Goal: Transaction & Acquisition: Purchase product/service

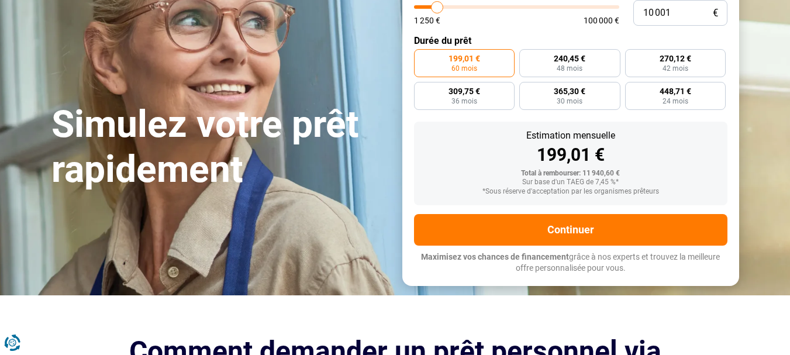
scroll to position [211, 0]
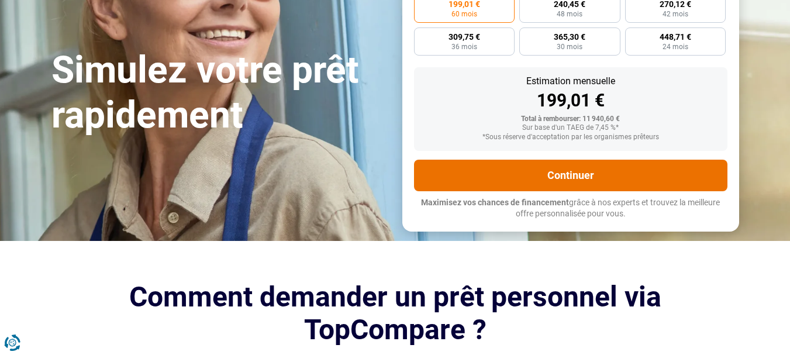
click at [588, 175] on button "Continuer" at bounding box center [571, 176] width 314 height 32
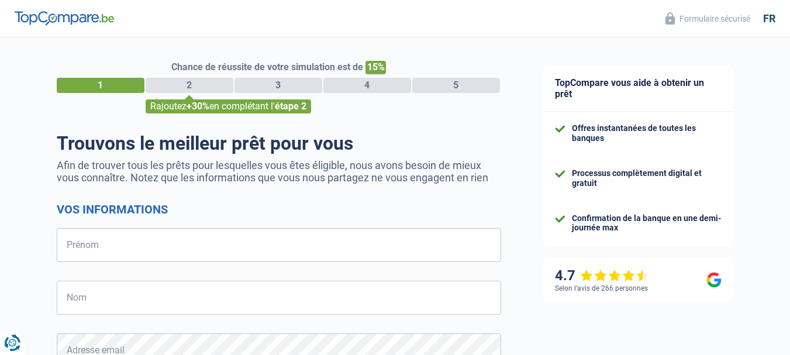
select select "32"
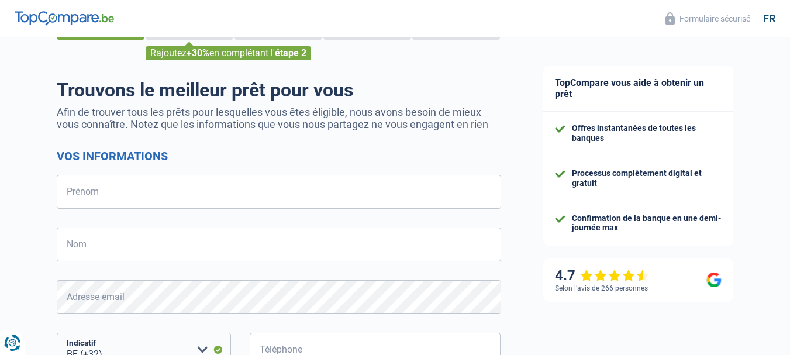
scroll to position [52, 0]
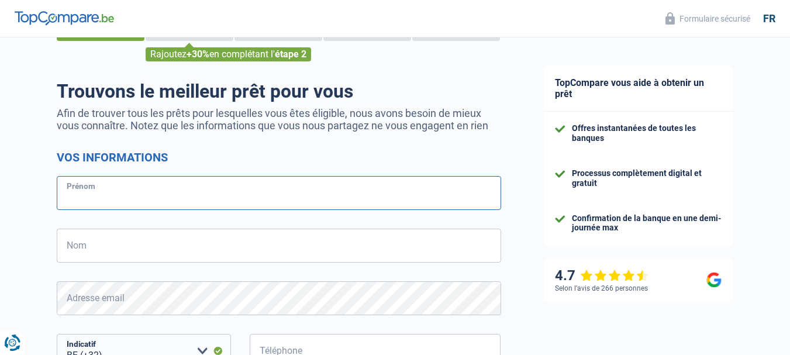
click at [92, 194] on input "Prénom" at bounding box center [279, 193] width 445 height 34
type input "ZAHRA"
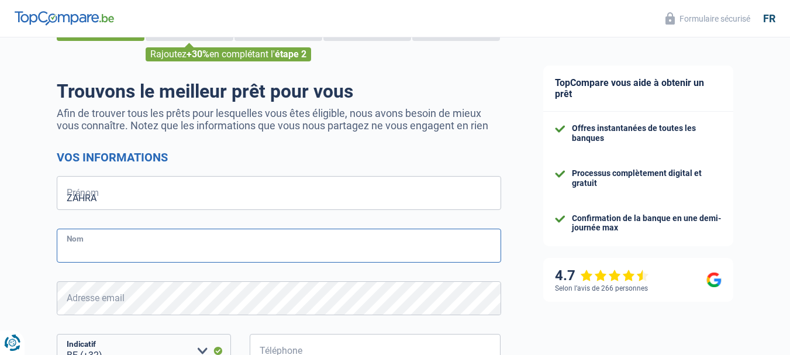
type input "HAMDI"
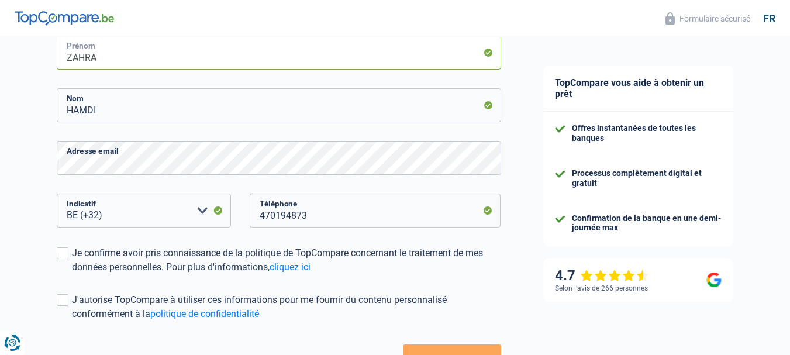
scroll to position [239, 0]
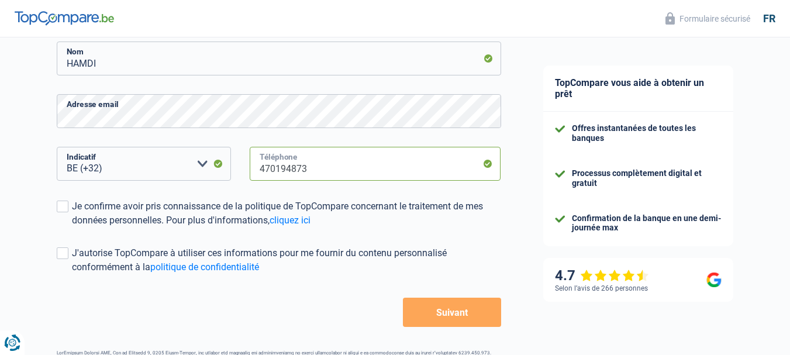
click at [317, 173] on input "470194873" at bounding box center [376, 164] width 252 height 34
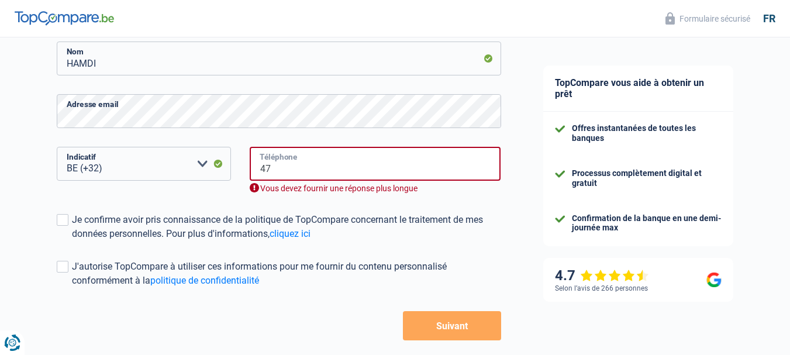
type input "4"
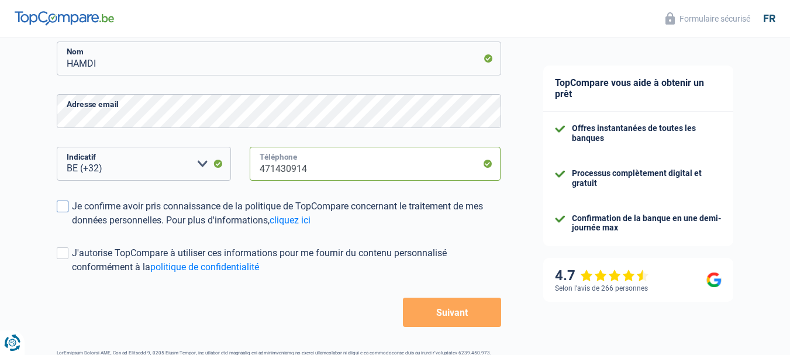
type input "471430914"
click at [63, 209] on span at bounding box center [63, 207] width 12 height 12
click at [72, 228] on input "Je confirme avoir pris connaissance de la politique de TopCompare concernant le…" at bounding box center [72, 228] width 0 height 0
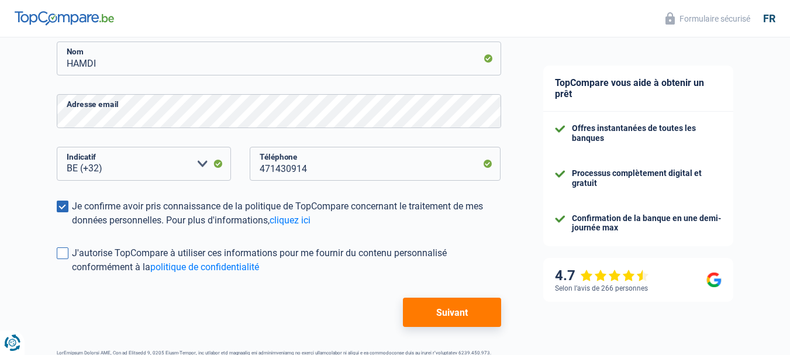
click at [63, 254] on span at bounding box center [63, 253] width 12 height 12
click at [72, 274] on input "J'autorise TopCompare à utiliser ces informations pour me fournir du contenu pe…" at bounding box center [72, 274] width 0 height 0
click at [443, 316] on button "Suivant" at bounding box center [452, 312] width 98 height 29
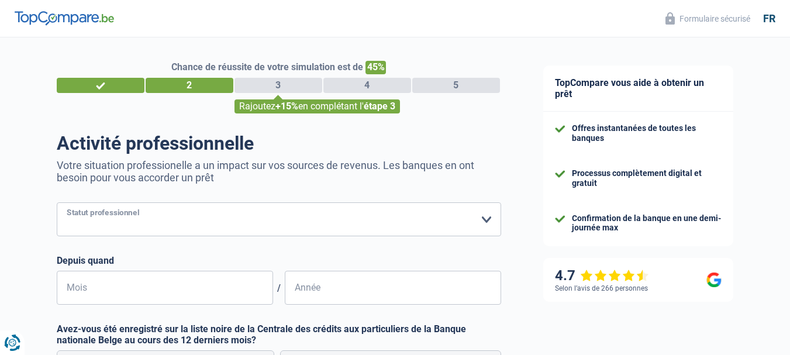
click at [174, 215] on select "Ouvrier Employé privé Employé public Invalide Indépendant Pensionné Chômeur Mut…" at bounding box center [279, 219] width 445 height 34
select select "publicEmployee"
click at [57, 204] on select "Ouvrier Employé privé Employé public Invalide Indépendant Pensionné Chômeur Mut…" at bounding box center [279, 219] width 445 height 34
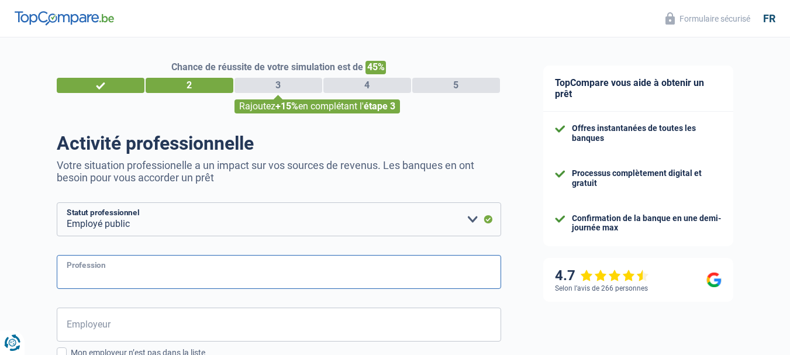
click at [148, 280] on input "Profession" at bounding box center [279, 272] width 445 height 34
click at [90, 278] on input "Mediateur interculturel" at bounding box center [279, 272] width 445 height 34
click at [82, 278] on input "Mediateur interculturel" at bounding box center [279, 272] width 445 height 34
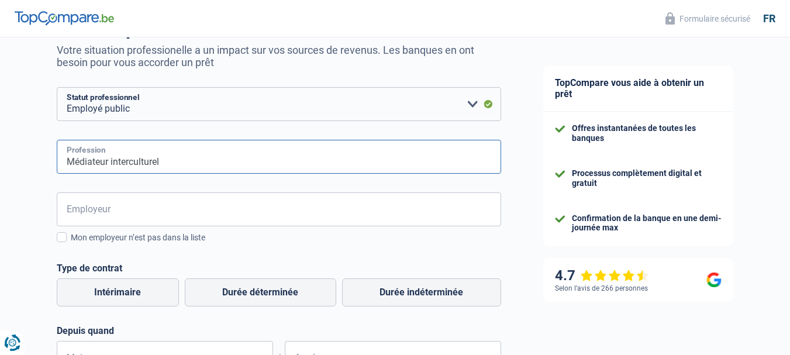
scroll to position [140, 0]
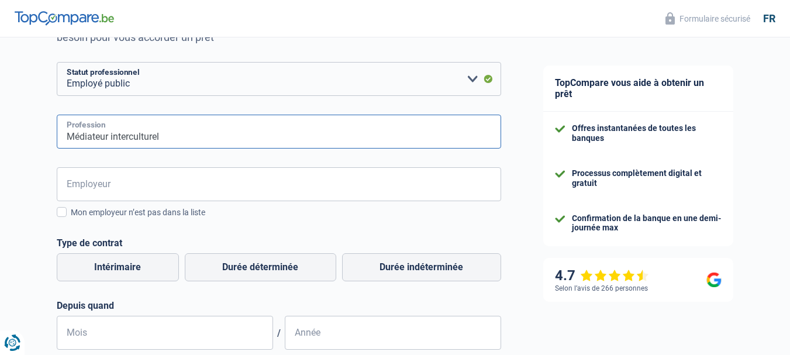
type input "Médiateur interculturel"
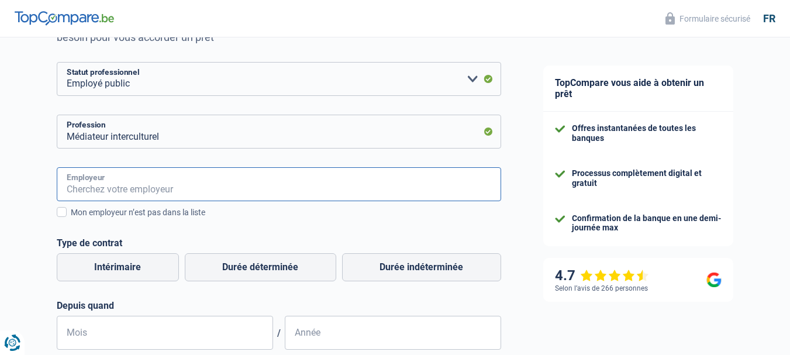
click at [210, 192] on input "Employeur" at bounding box center [279, 184] width 445 height 34
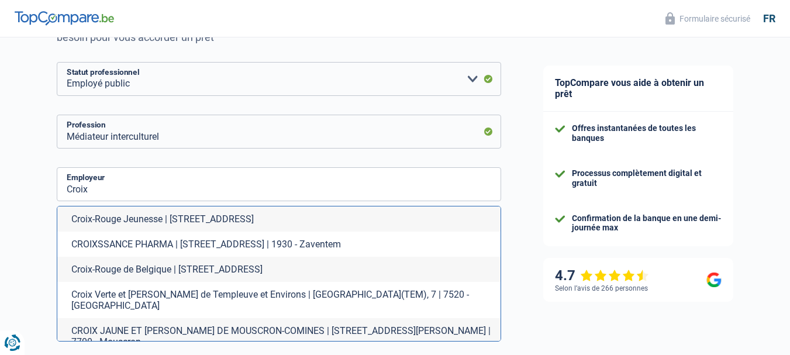
click at [150, 268] on li "Croix-Rouge de Belgique | Rue du Rempart des Moines, 78 | 1000 - Bruxelles" at bounding box center [278, 269] width 443 height 25
type input "Croix-Rouge de Belgique | Rue du Rempart des Moines, 78 | 1000 - Bruxelles"
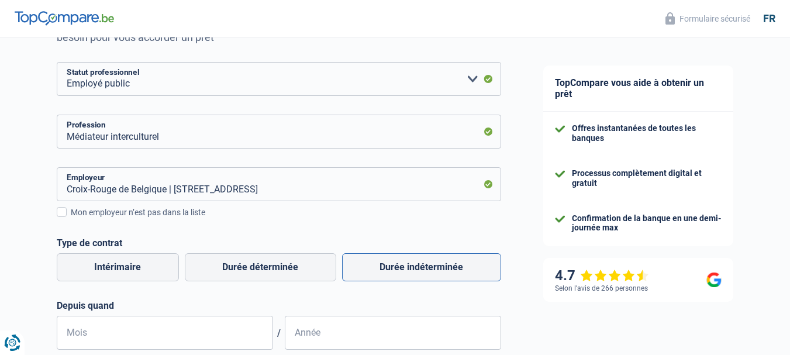
click at [433, 268] on label "Durée indéterminée" at bounding box center [421, 267] width 159 height 28
click at [433, 268] on input "Durée indéterminée" at bounding box center [421, 267] width 159 height 28
radio input "true"
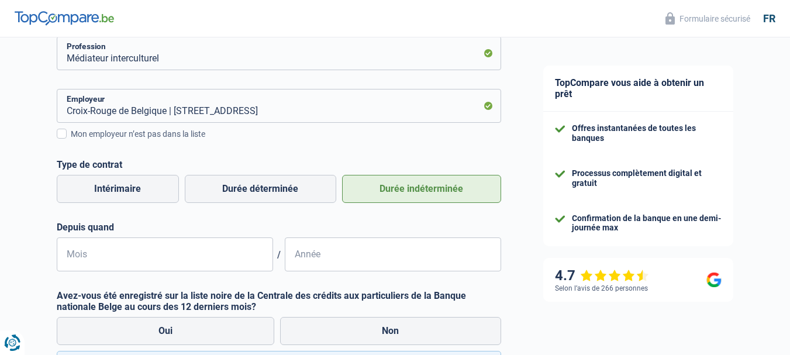
scroll to position [238, 0]
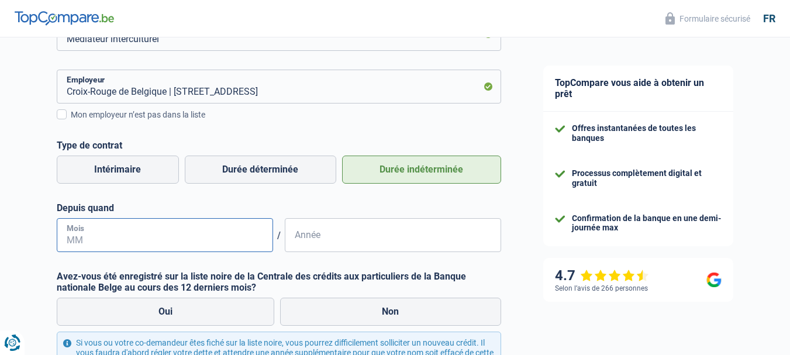
click at [92, 231] on input "Mois" at bounding box center [165, 235] width 216 height 34
click at [126, 230] on input "Mois" at bounding box center [165, 235] width 216 height 34
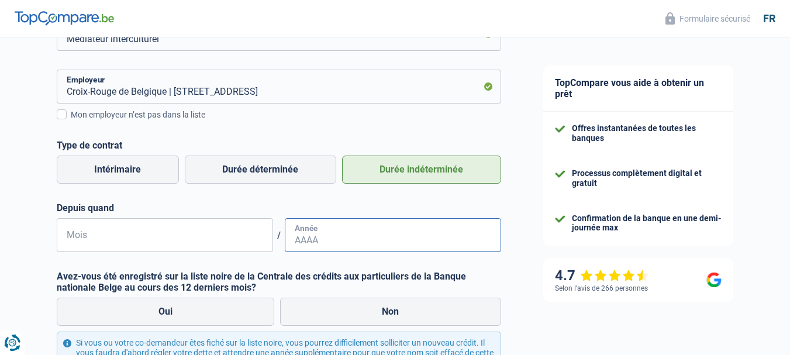
click at [346, 236] on input "Année" at bounding box center [393, 235] width 216 height 34
type input "2024"
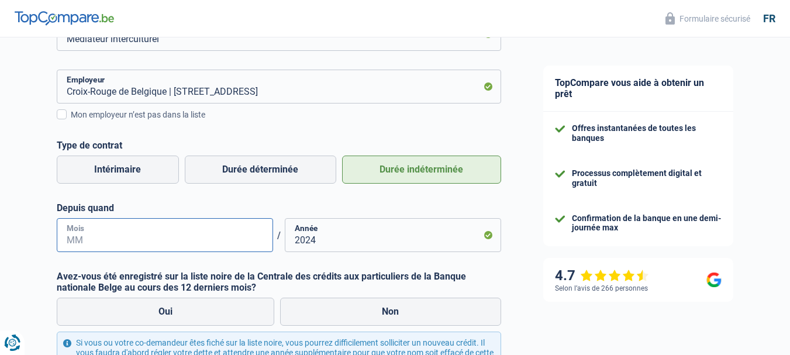
click at [126, 238] on input "Mois" at bounding box center [165, 235] width 216 height 34
type input "11"
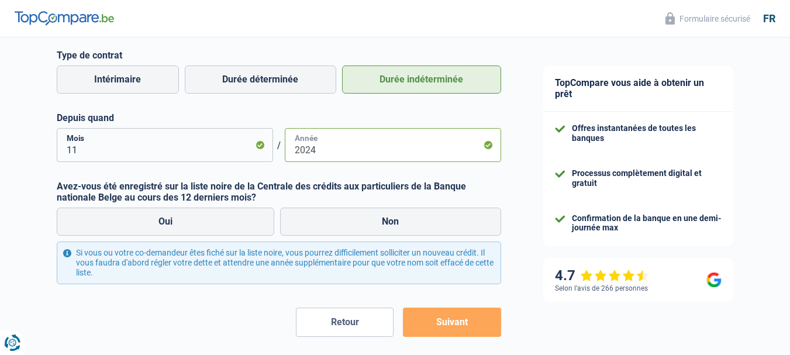
scroll to position [333, 0]
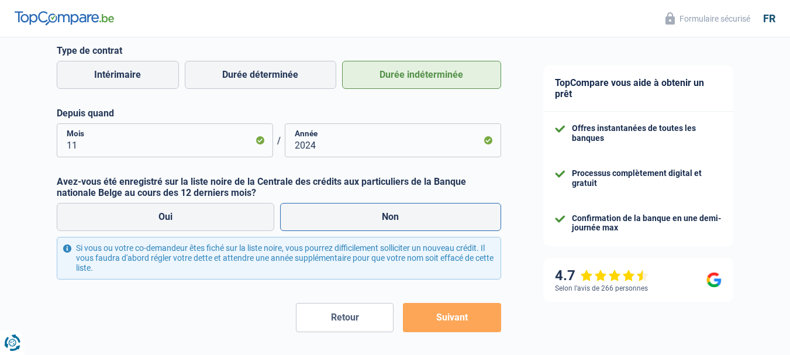
click at [337, 215] on label "Non" at bounding box center [390, 217] width 221 height 28
click at [337, 215] on input "Non" at bounding box center [390, 217] width 221 height 28
radio input "true"
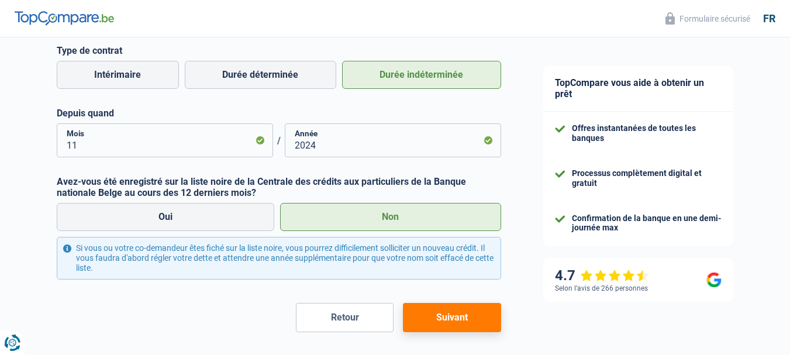
click at [447, 319] on button "Suivant" at bounding box center [452, 317] width 98 height 29
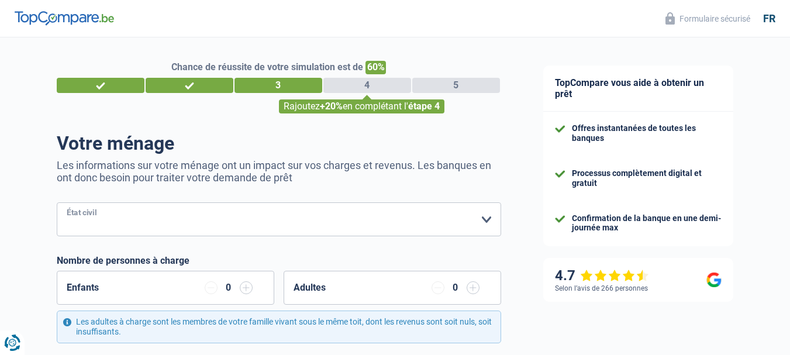
click at [264, 224] on select "Célibataire Marié(e) Cohabitant(e) légal(e) Divorcé(e) Veuf(ve) Séparé (de fait…" at bounding box center [279, 219] width 445 height 34
select select "married"
click at [57, 204] on select "Célibataire Marié(e) Cohabitant(e) légal(e) Divorcé(e) Veuf(ve) Séparé (de fait…" at bounding box center [279, 219] width 445 height 34
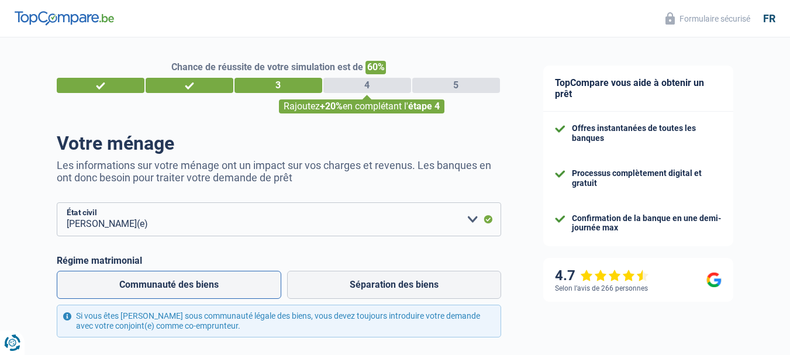
click at [215, 280] on label "Communauté des biens" at bounding box center [169, 285] width 225 height 28
click at [215, 280] on input "Communauté des biens" at bounding box center [169, 285] width 225 height 28
radio input "true"
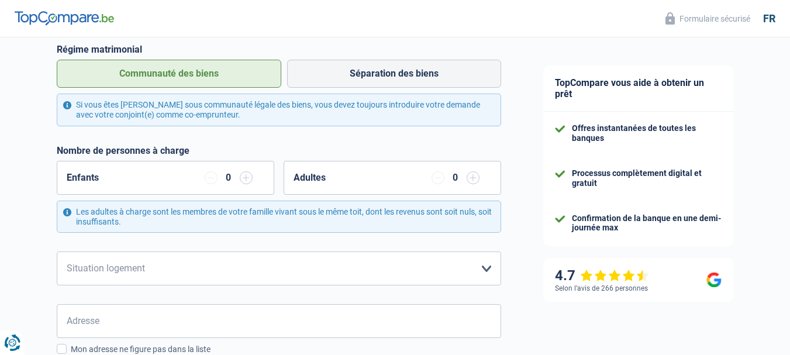
scroll to position [208, 0]
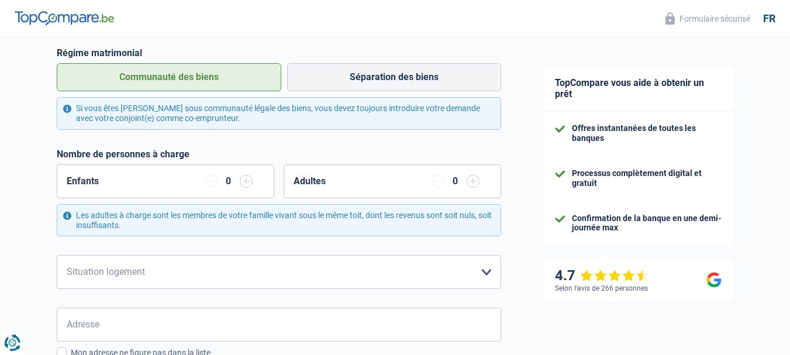
click at [246, 179] on input "button" at bounding box center [246, 181] width 13 height 13
click at [211, 183] on input "button" at bounding box center [211, 181] width 13 height 13
click at [469, 183] on input "button" at bounding box center [473, 181] width 13 height 13
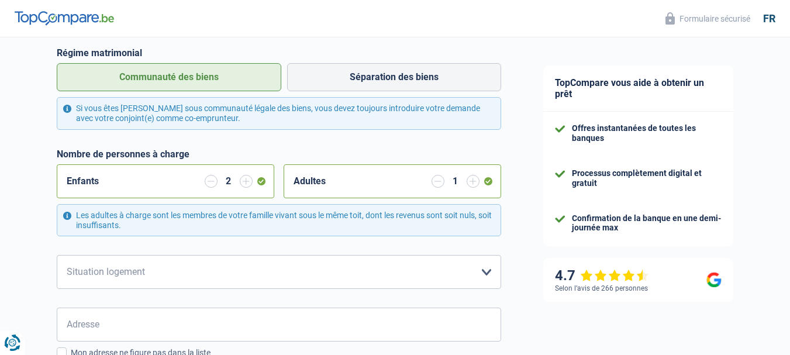
click at [469, 183] on input "button" at bounding box center [473, 181] width 13 height 13
click at [483, 272] on select "Locataire Propriétaire avec prêt hypothécaire Propriétaire sans prêt hypothécai…" at bounding box center [279, 272] width 445 height 34
select select "ownerWithoutMortgage"
click at [57, 256] on select "Locataire Propriétaire avec prêt hypothécaire Propriétaire sans prêt hypothécai…" at bounding box center [279, 272] width 445 height 34
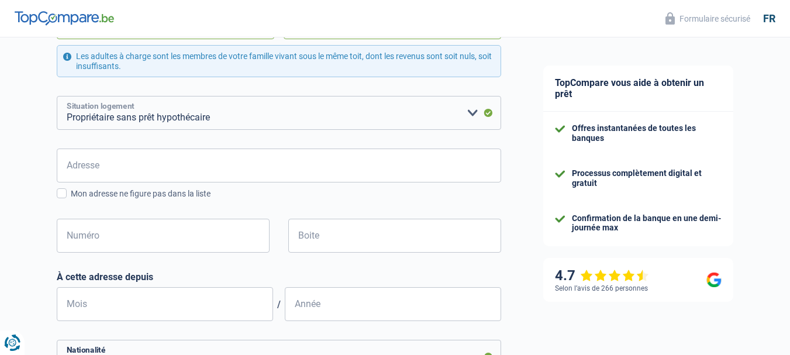
scroll to position [371, 0]
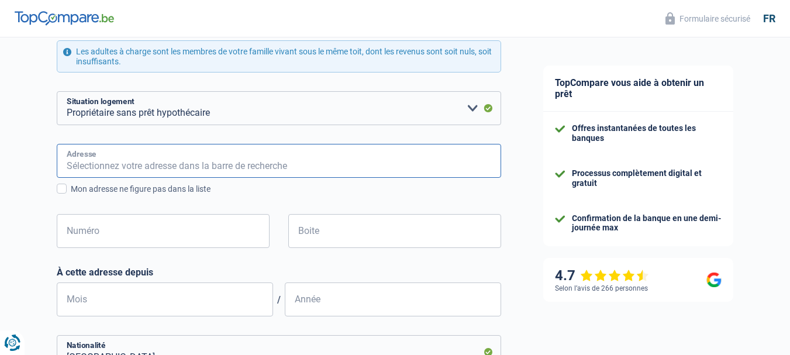
click at [230, 154] on input "Adresse" at bounding box center [279, 161] width 445 height 34
type input "Rue de La Procession"
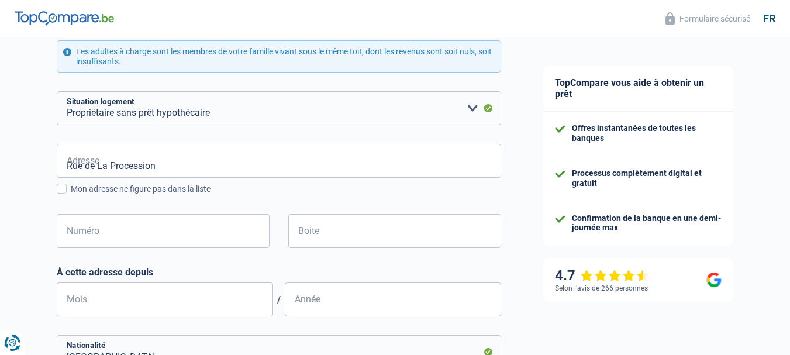
type input "Belgique"
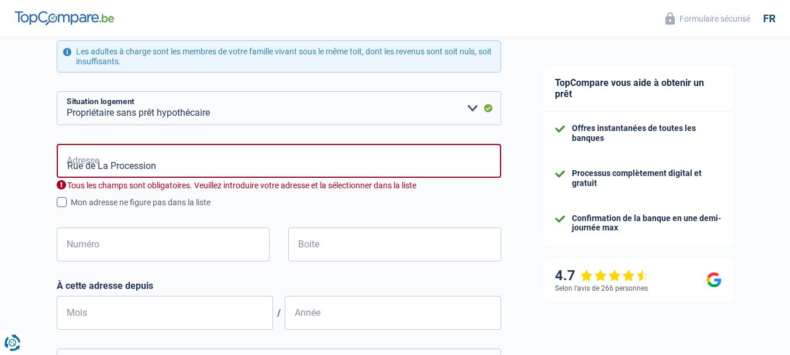
type input "Belgique"
click at [64, 205] on span at bounding box center [62, 202] width 10 height 10
click at [71, 209] on input "Mon adresse ne figure pas dans la liste" at bounding box center [71, 209] width 0 height 0
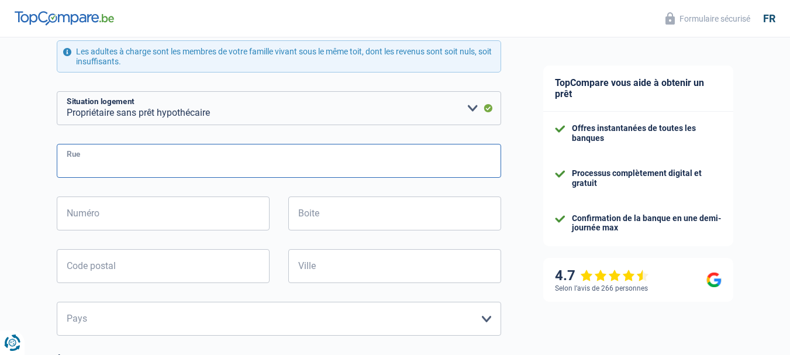
click at [70, 161] on input "Rue" at bounding box center [279, 161] width 445 height 34
type input "Rue de La Procession"
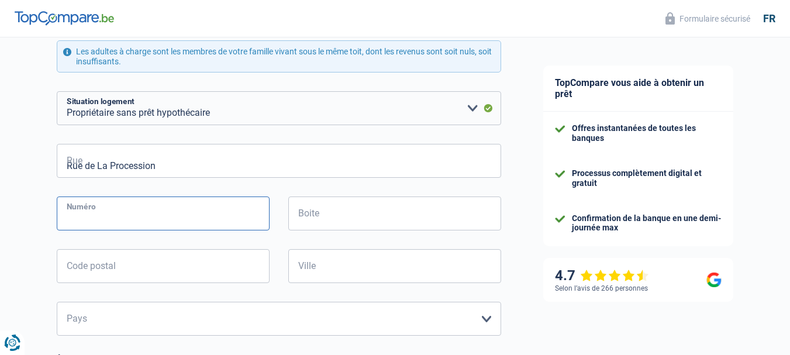
type input "3"
type input "1070"
type input "Bruxelles"
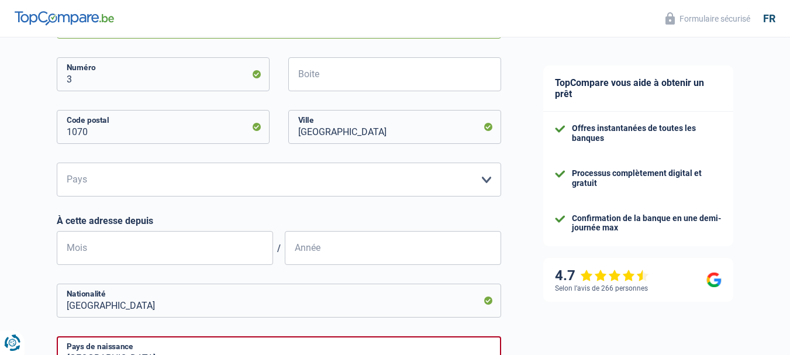
scroll to position [512, 0]
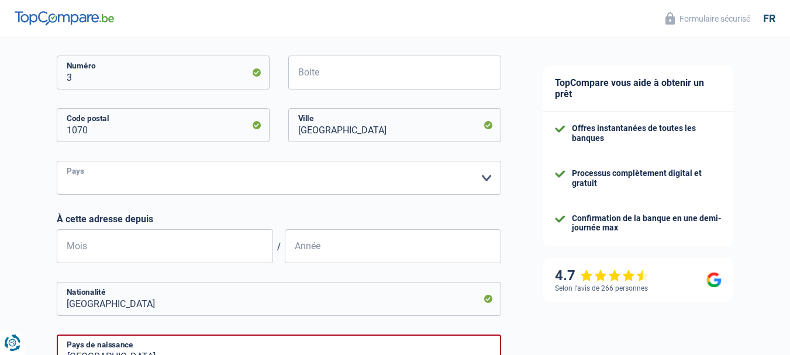
click at [483, 183] on select "Belgique Luxembourg Veuillez sélectionner une option" at bounding box center [279, 178] width 445 height 34
select select "BE"
click at [57, 162] on select "Belgique Luxembourg Veuillez sélectionner une option" at bounding box center [279, 178] width 445 height 34
click at [137, 203] on form "Célibataire Marié(e) Cohabitant(e) légal(e) Divorcé(e) Veuf(ve) Séparé (de fait…" at bounding box center [279, 115] width 445 height 850
click at [77, 249] on input "Mois" at bounding box center [165, 246] width 216 height 34
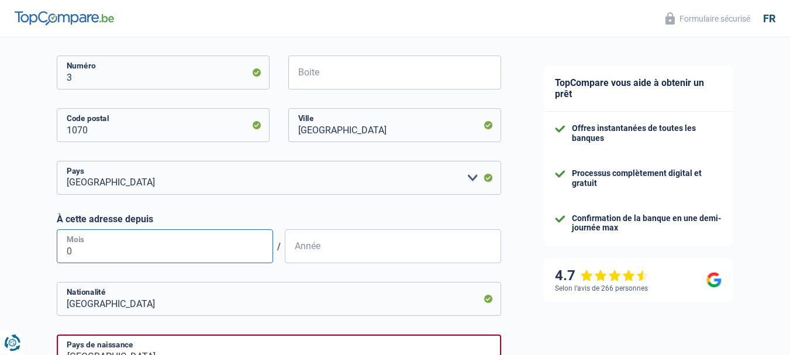
type input "06"
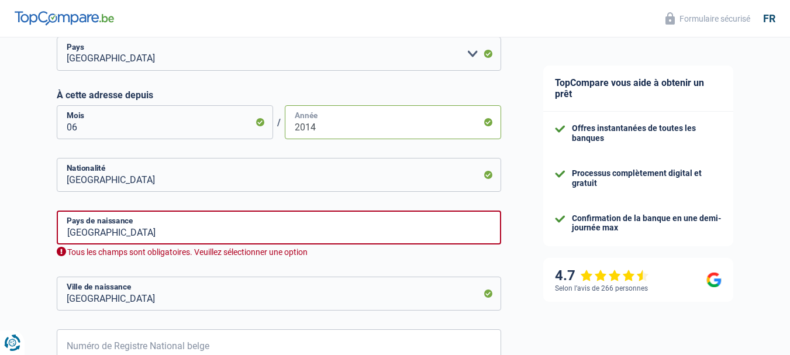
scroll to position [644, 0]
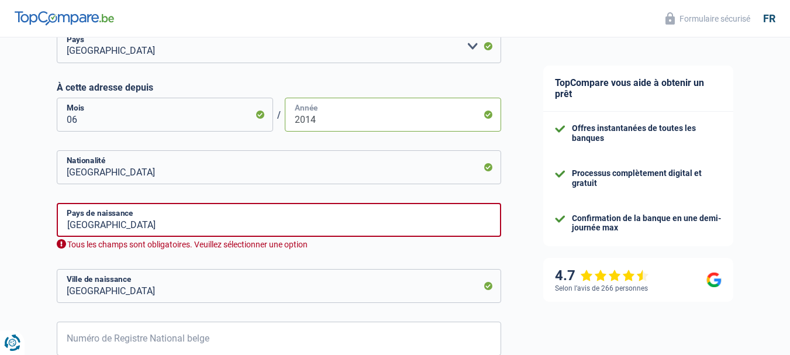
type input "2014"
click at [164, 224] on input "Belgique" at bounding box center [279, 220] width 445 height 34
type input "B"
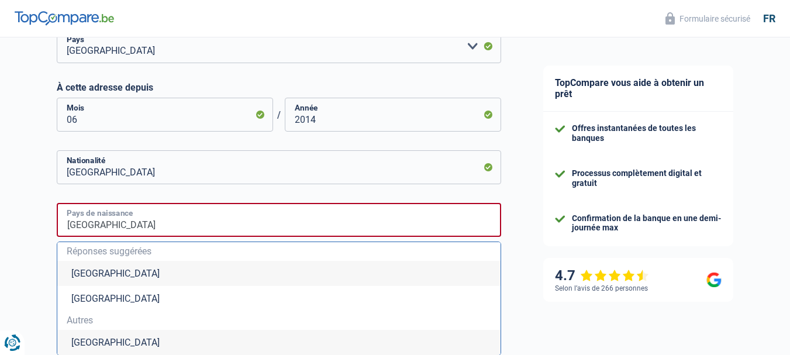
type input "Maroc"
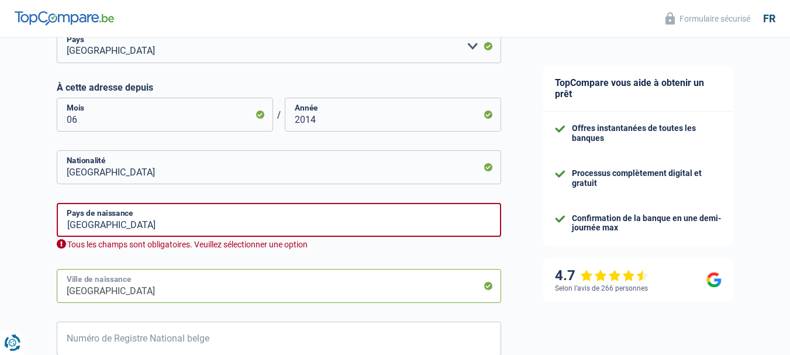
click at [121, 293] on input "Bruxelles" at bounding box center [279, 286] width 445 height 34
type input "B"
type input "CASABLANCA"
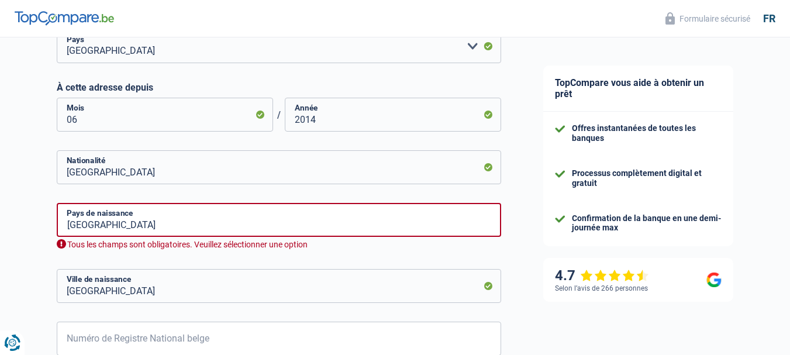
click at [102, 226] on input "Maroc" at bounding box center [279, 220] width 445 height 34
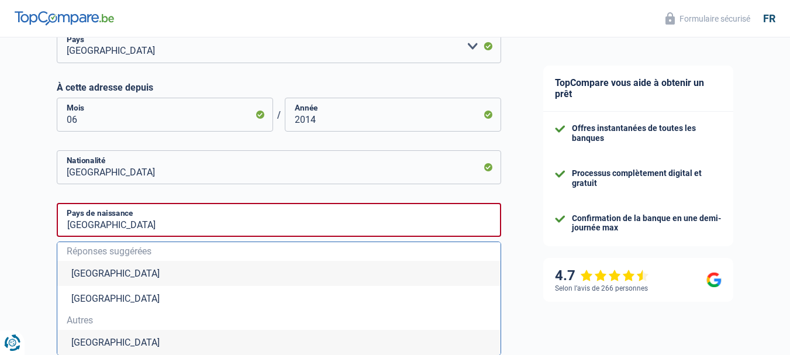
click at [79, 346] on li "Maroc" at bounding box center [278, 342] width 443 height 25
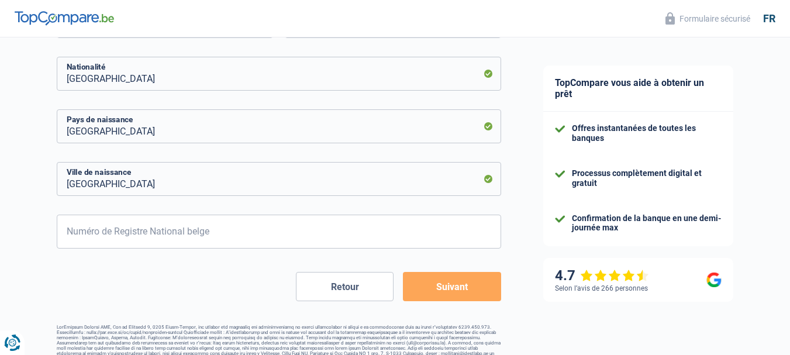
scroll to position [753, 0]
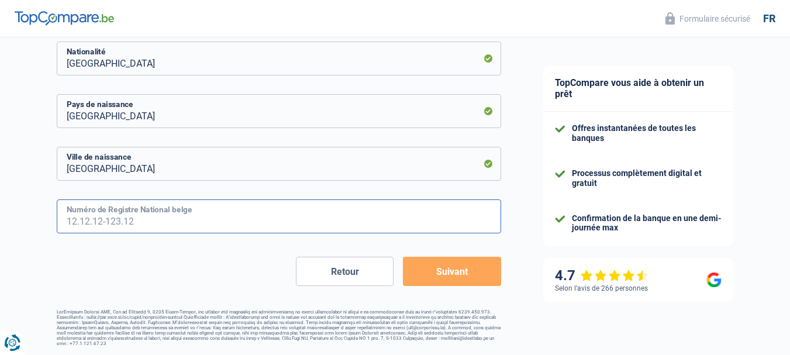
click at [155, 214] on input "Numéro de Registre National belge" at bounding box center [279, 216] width 445 height 34
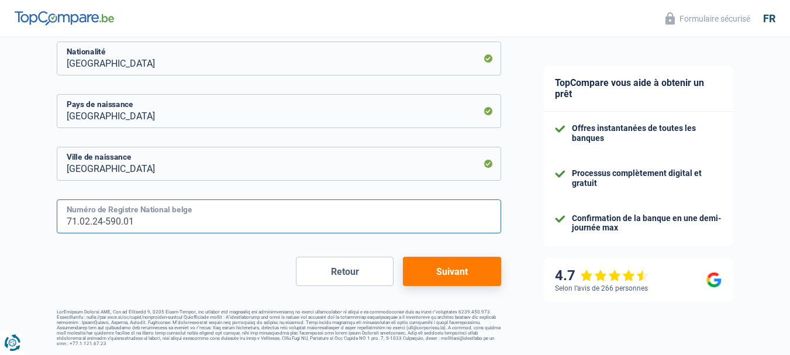
type input "71.02.24-590.01"
click at [463, 278] on button "Suivant" at bounding box center [452, 271] width 98 height 29
select select "familyAllowances"
select select "netSalary"
select select "mealVouchers"
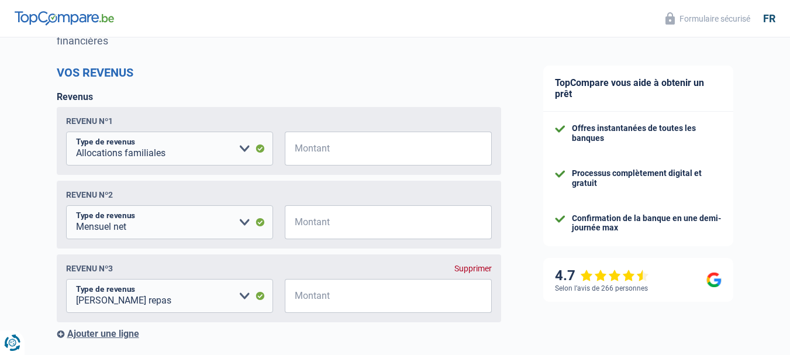
scroll to position [138, 0]
click at [242, 223] on select "Allocation d'handicap Allocations chômage Allocations familiales Chèques repas …" at bounding box center [169, 221] width 207 height 34
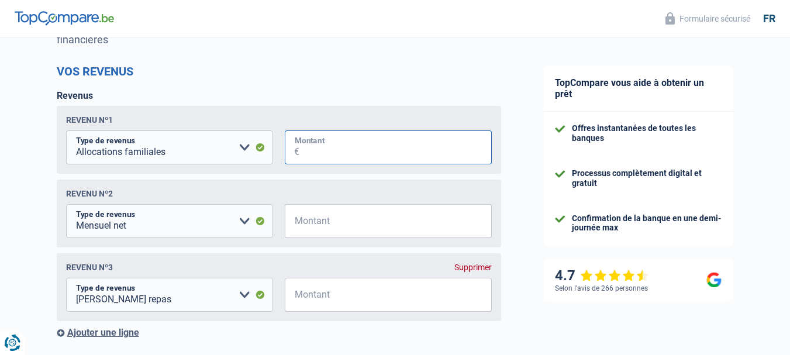
click at [319, 151] on input "Montant" at bounding box center [396, 147] width 192 height 34
type input "354"
click at [308, 301] on input "Montant" at bounding box center [396, 295] width 192 height 34
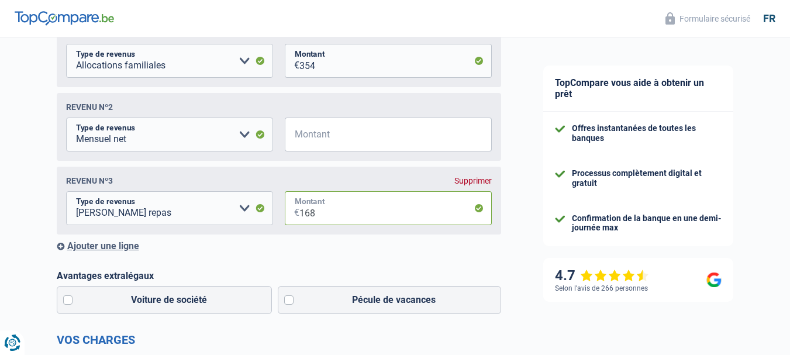
scroll to position [232, 0]
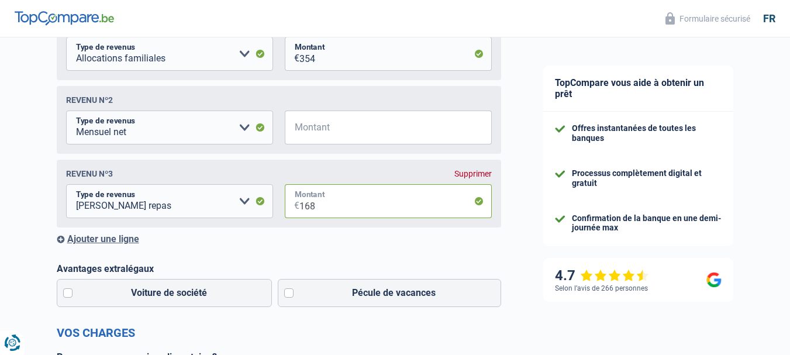
type input "168"
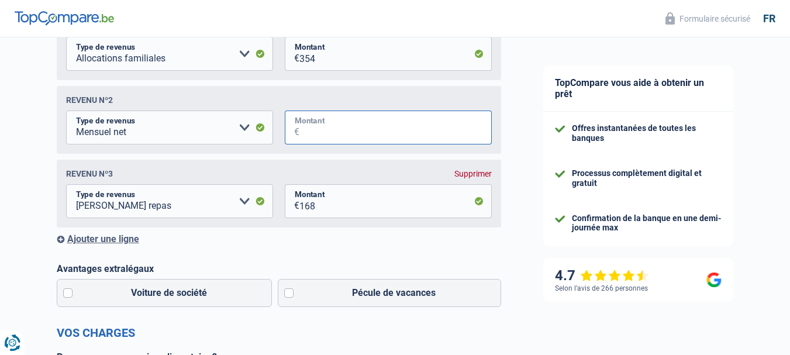
click at [301, 128] on input "Montant" at bounding box center [396, 128] width 192 height 34
type input "2.500"
click at [299, 255] on form "Vos revenus Revenus Revenu nº1 Allocation d'handicap Allocations chômage Alloca…" at bounding box center [279, 273] width 445 height 604
click at [307, 211] on input "168" at bounding box center [396, 201] width 192 height 34
type input "176"
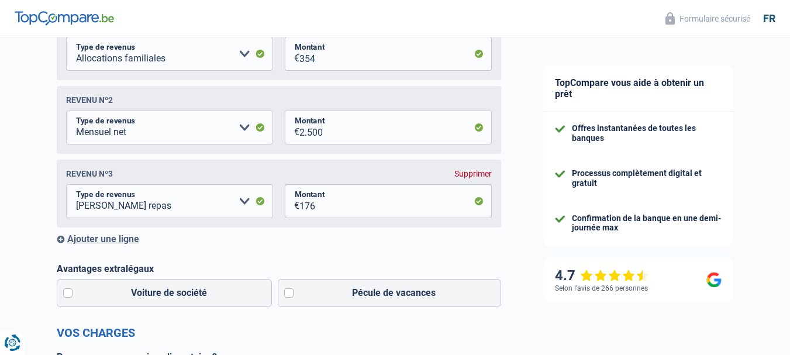
click at [309, 244] on div "Ajouter une ligne" at bounding box center [279, 238] width 445 height 11
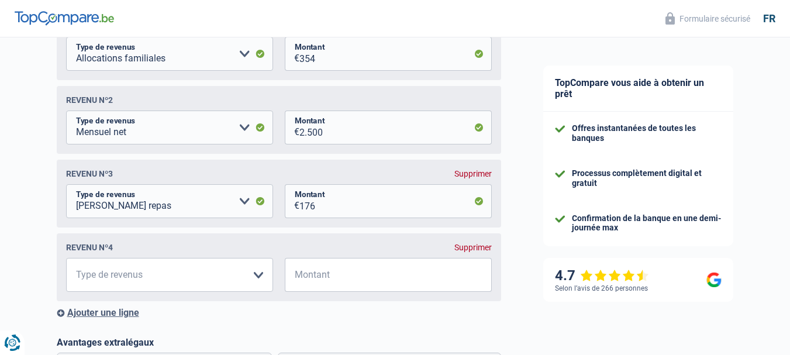
click at [474, 251] on div "Supprimer" at bounding box center [473, 247] width 37 height 9
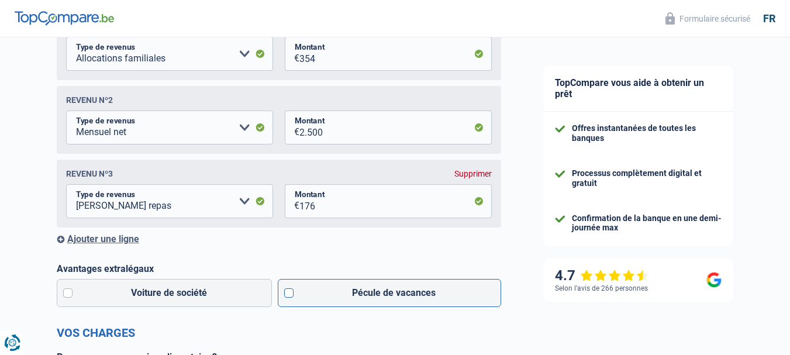
click at [289, 295] on label "Pécule de vacances" at bounding box center [389, 293] width 223 height 28
click at [289, 295] on input "Pécule de vacances" at bounding box center [389, 293] width 223 height 28
checkbox input "true"
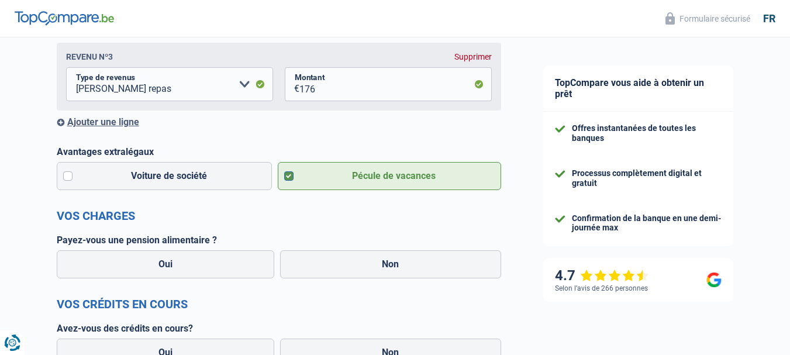
scroll to position [372, 0]
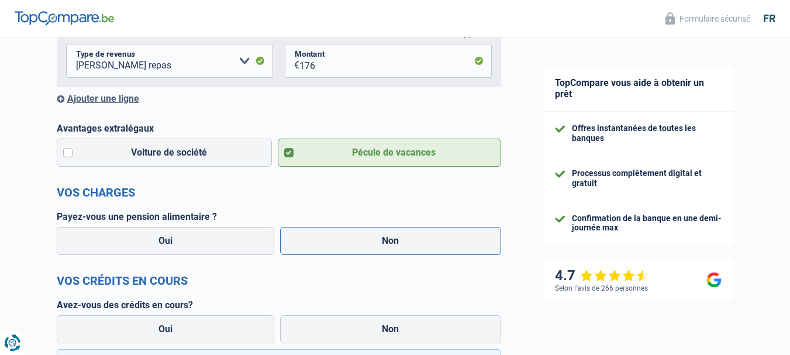
click at [390, 244] on label "Non" at bounding box center [390, 241] width 221 height 28
click at [390, 244] on input "Non" at bounding box center [390, 241] width 221 height 28
radio input "true"
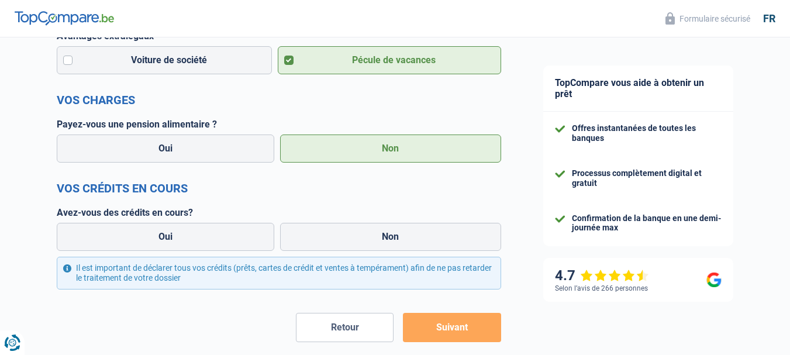
scroll to position [466, 0]
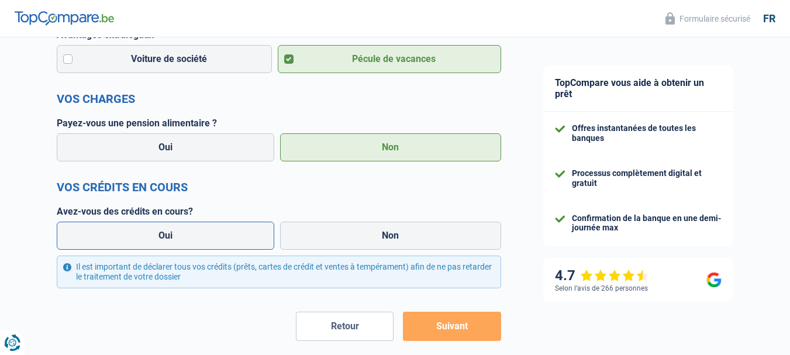
click at [139, 238] on label "Oui" at bounding box center [166, 236] width 218 height 28
click at [139, 238] on input "Oui" at bounding box center [166, 236] width 218 height 28
radio input "true"
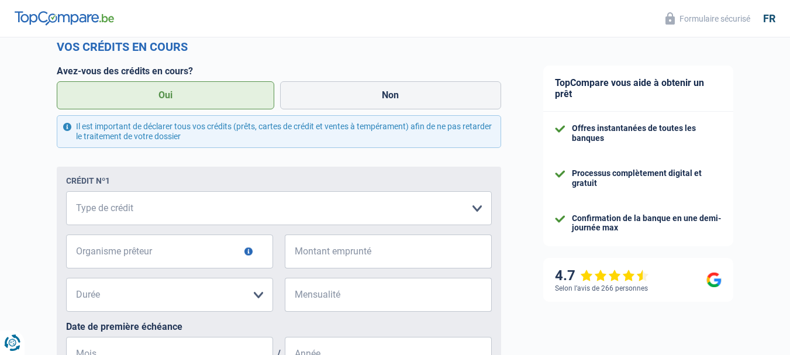
scroll to position [629, 0]
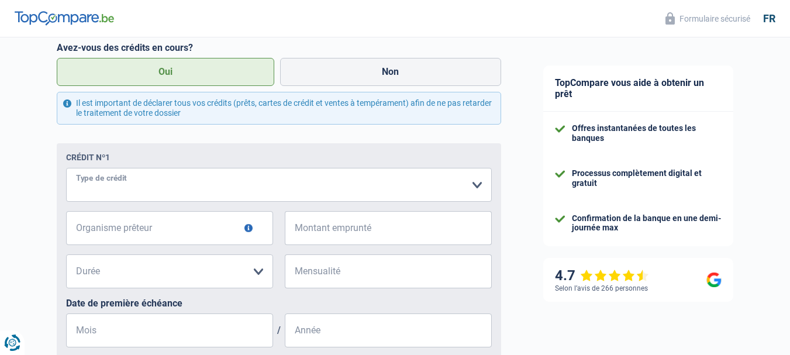
click at [480, 188] on select "Carte ou ouverture de crédit Prêt hypothécaire Vente à tempérament Prêt à tempé…" at bounding box center [279, 185] width 426 height 34
select select "carLoan"
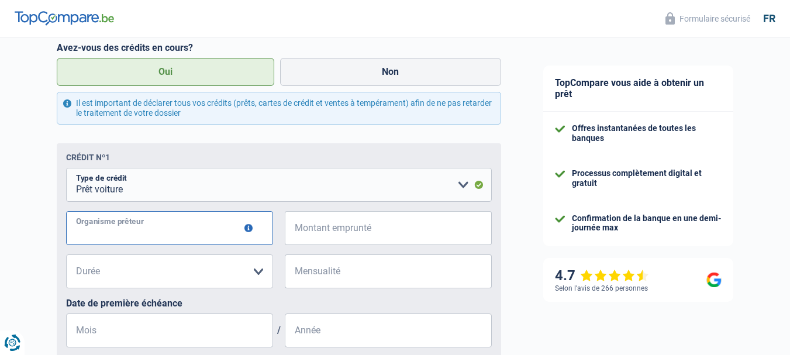
click at [175, 233] on input "Organisme prêteur" at bounding box center [169, 228] width 207 height 34
type input "ALPHA CREDIT"
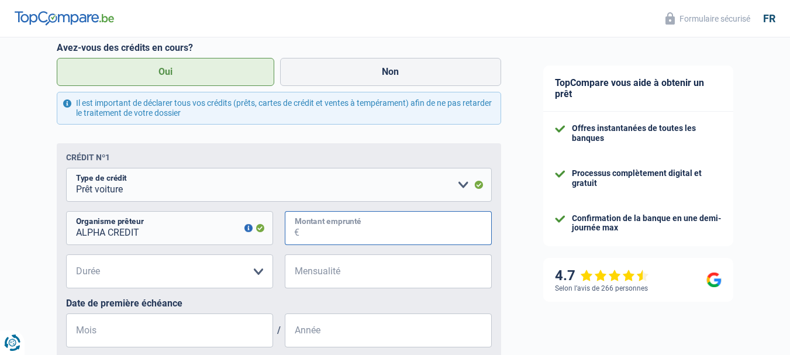
click at [335, 233] on input "Montant emprunté" at bounding box center [396, 228] width 192 height 34
click at [323, 238] on input "883.872" at bounding box center [396, 228] width 192 height 34
type input "2"
type input "8.838"
click at [188, 281] on select "12 mois 18 mois 24 mois 30 mois 36 mois 42 mois 48 mois Veuillez sélectionner u…" at bounding box center [169, 271] width 207 height 34
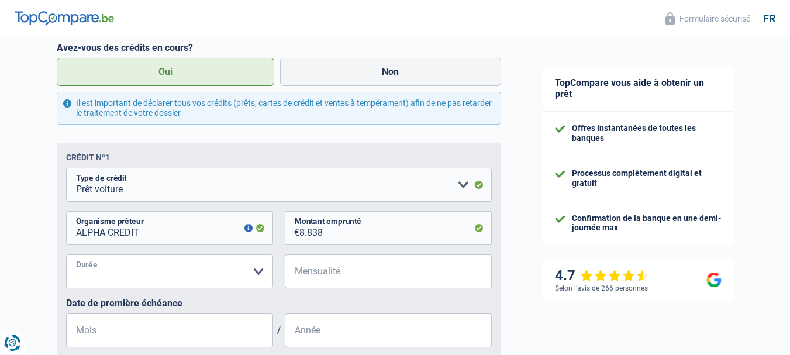
select select "36"
click at [66, 257] on select "12 mois 18 mois 24 mois 30 mois 36 mois 42 mois 48 mois Veuillez sélectionner u…" at bounding box center [169, 271] width 207 height 34
click at [331, 277] on input "Mensualité" at bounding box center [396, 271] width 192 height 34
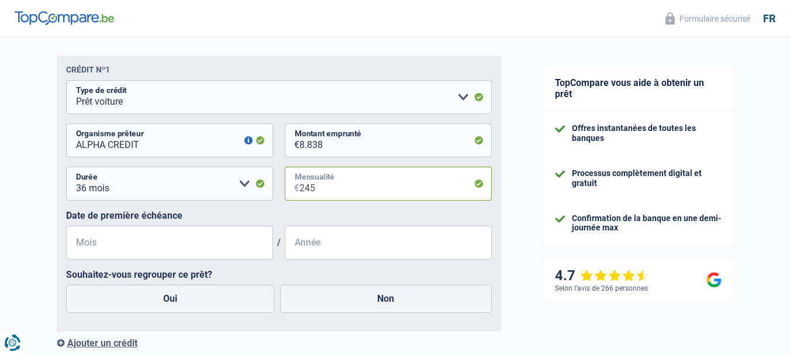
scroll to position [723, 0]
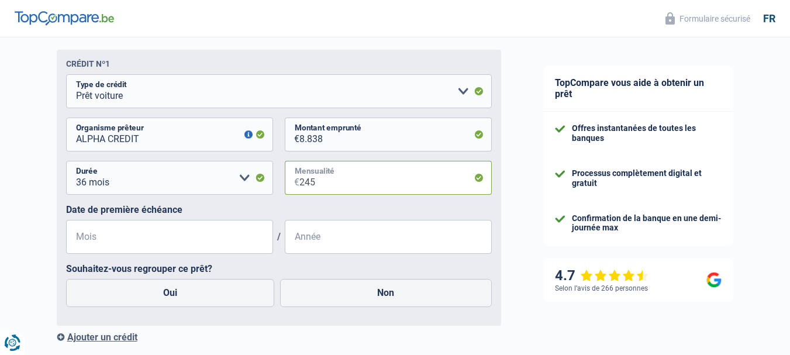
type input "245"
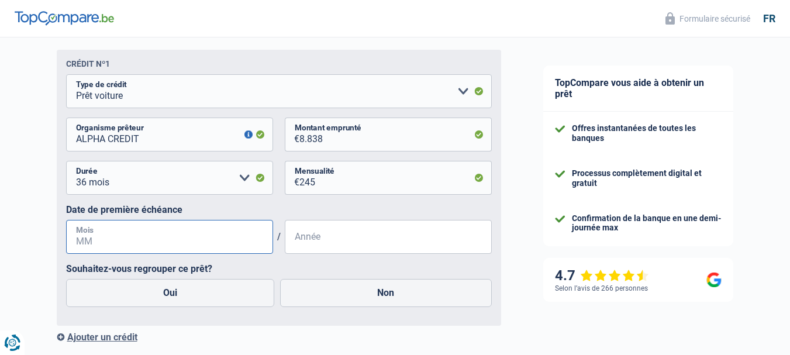
click at [137, 245] on input "Mois" at bounding box center [169, 237] width 207 height 34
type input "10"
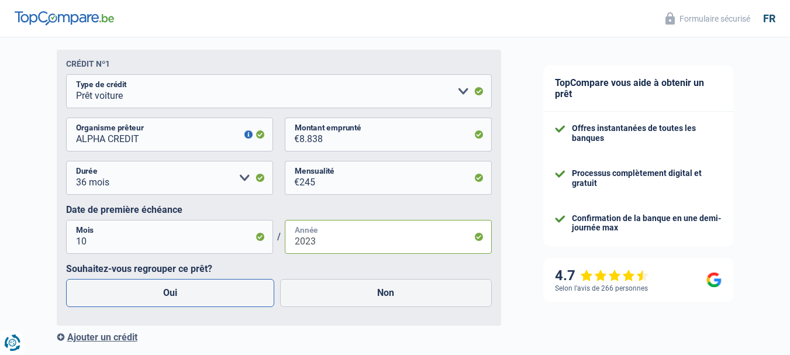
type input "2023"
click at [177, 296] on label "Oui" at bounding box center [170, 293] width 209 height 28
click at [177, 296] on input "Oui" at bounding box center [170, 293] width 209 height 28
radio input "true"
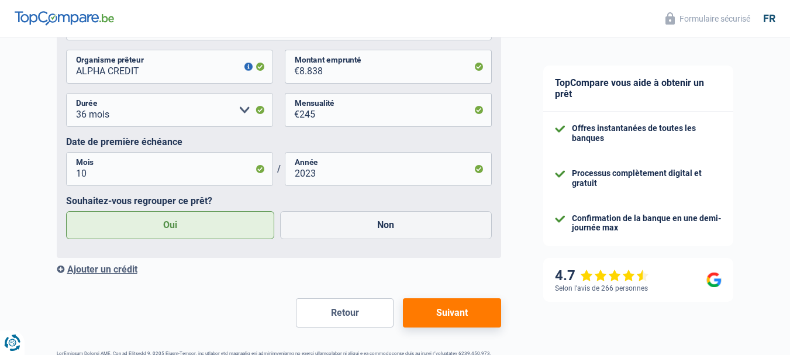
scroll to position [793, 0]
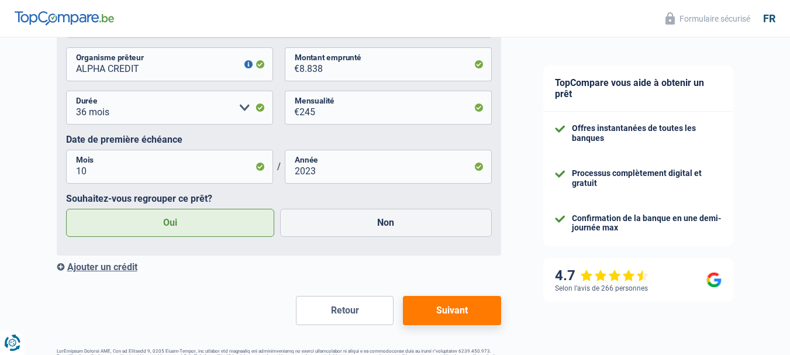
click at [448, 312] on button "Suivant" at bounding box center [452, 310] width 98 height 29
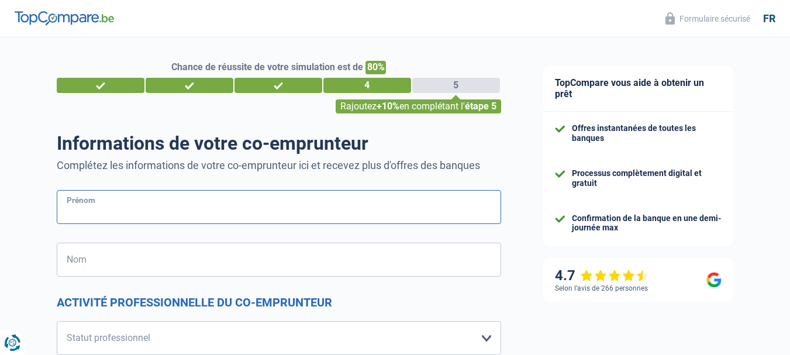
click at [104, 210] on input "Prénom" at bounding box center [279, 207] width 445 height 34
type input "ZAHRA"
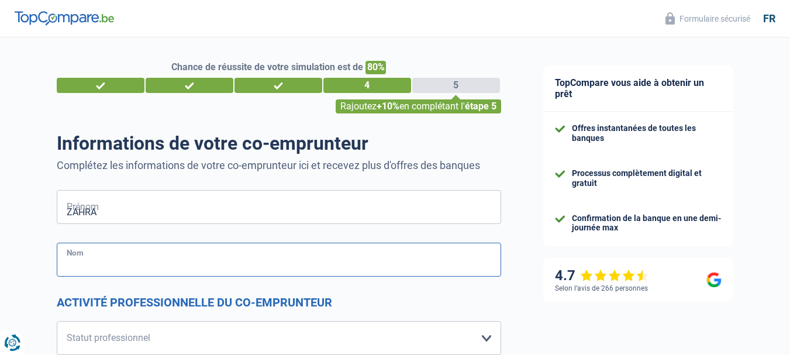
type input "HAMDI"
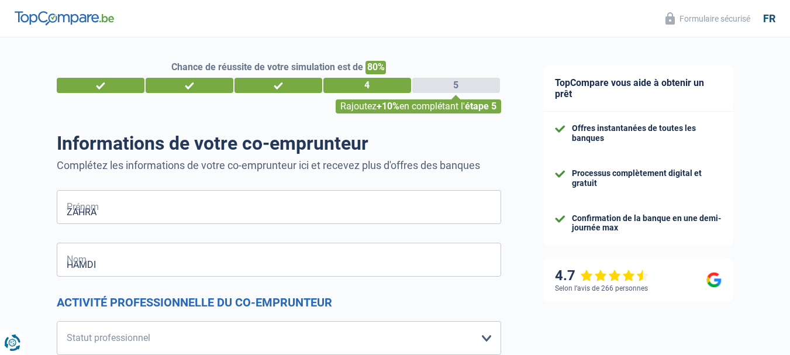
type input "Belgique"
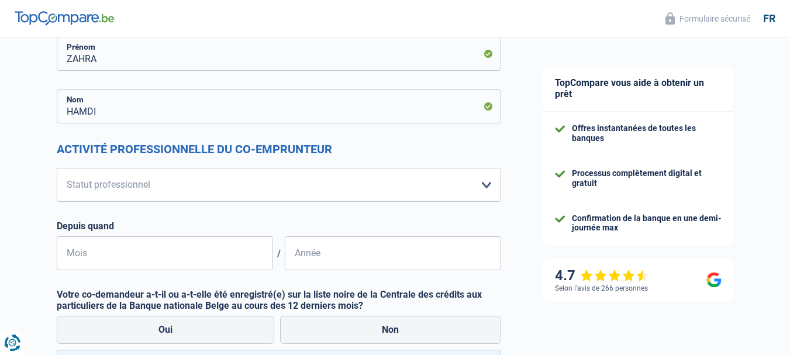
scroll to position [164, 0]
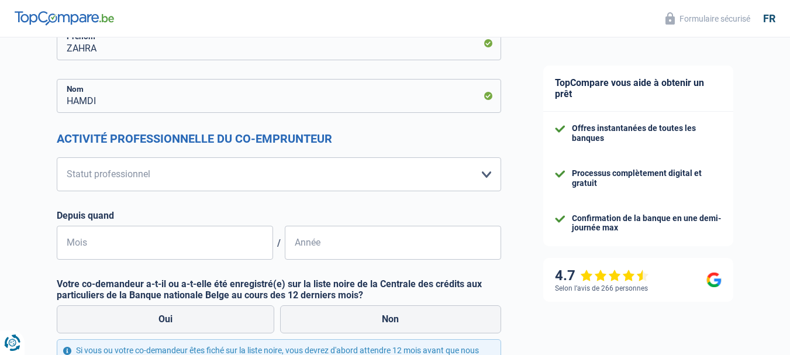
click at [146, 48] on input "ZAHRA" at bounding box center [279, 43] width 445 height 34
type input "Z"
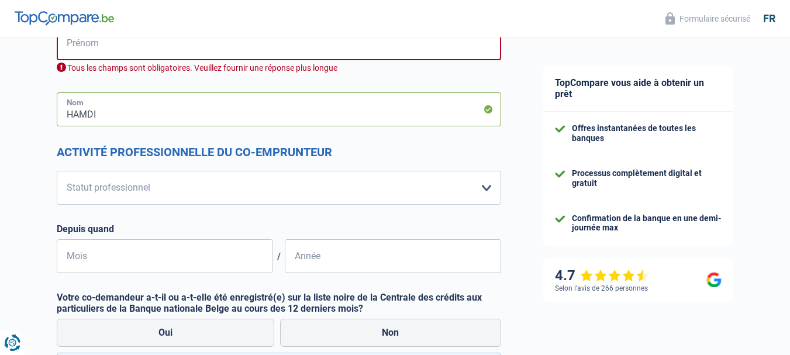
click at [116, 112] on input "HAMDI" at bounding box center [279, 109] width 445 height 34
type input "H"
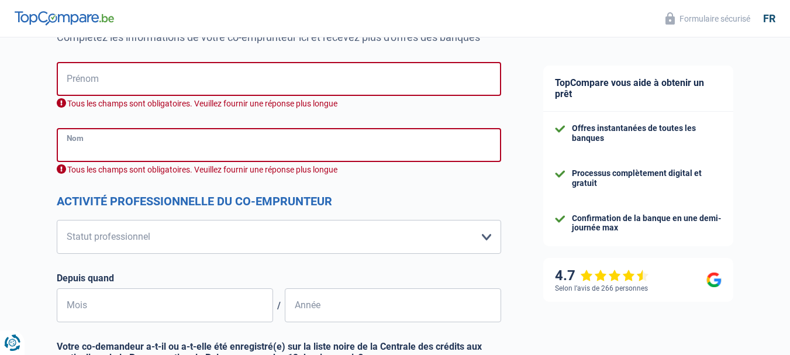
scroll to position [117, 0]
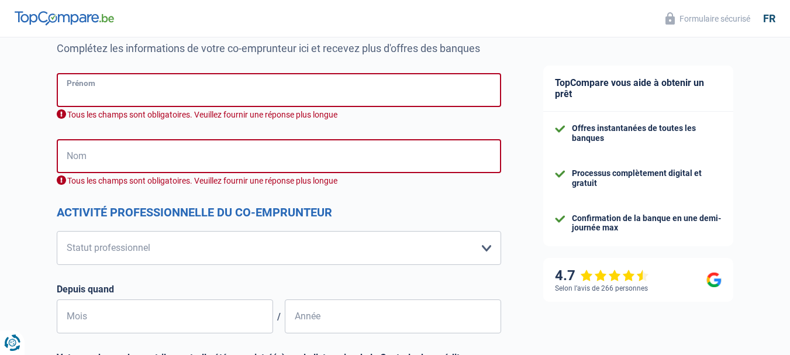
click at [92, 95] on input "Prénom" at bounding box center [279, 90] width 445 height 34
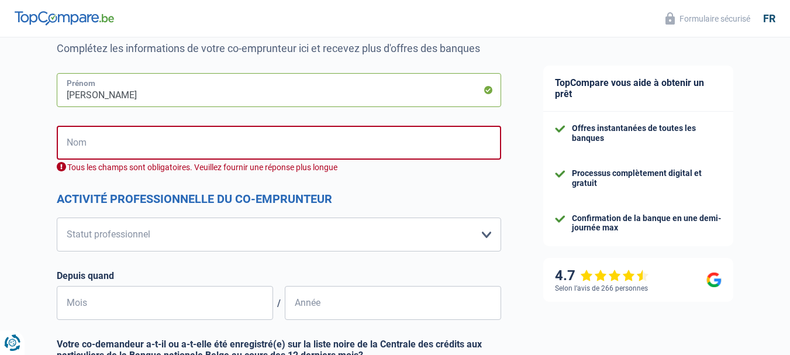
type input "JOEL"
click at [92, 138] on input "Nom" at bounding box center [279, 143] width 445 height 34
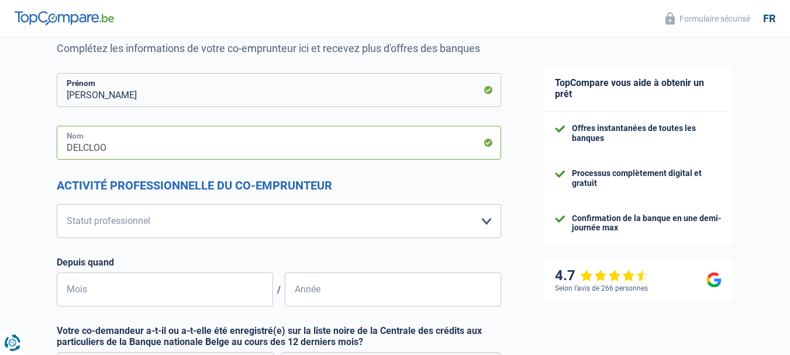
type input "DELCLOO"
click at [122, 219] on select "Ouvrier Employé privé Employé public Invalide Indépendant Pensionné Chômeur Mut…" at bounding box center [279, 221] width 445 height 34
select select "publicEmployee"
click at [57, 205] on select "Ouvrier Employé privé Employé public Invalide Indépendant Pensionné Chômeur Mut…" at bounding box center [279, 221] width 445 height 34
select select "netSalary"
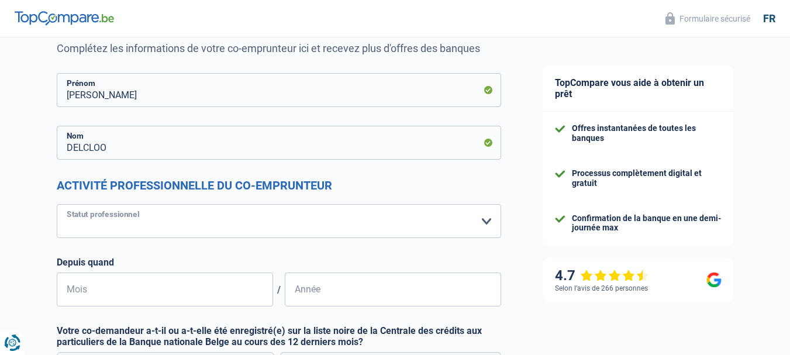
select select "mealVouchers"
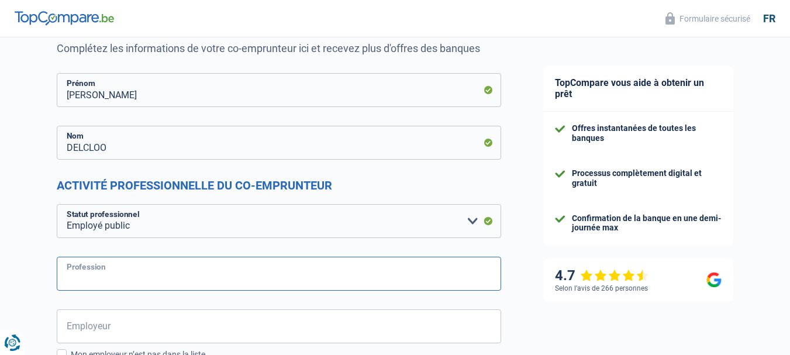
click at [104, 274] on input "Profession" at bounding box center [279, 274] width 445 height 34
type input "IT MANAGER"
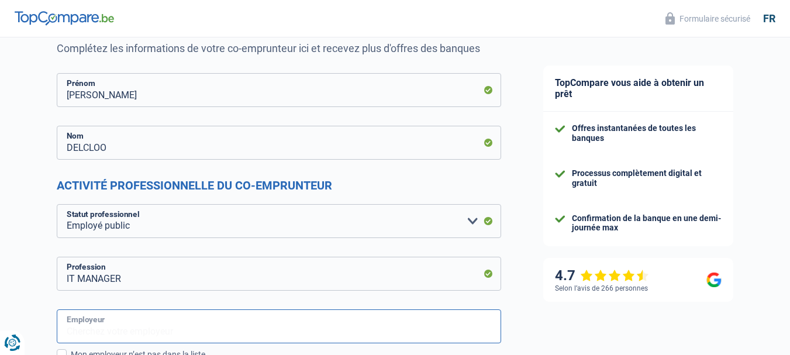
click at [118, 323] on input "Employeur" at bounding box center [279, 326] width 445 height 34
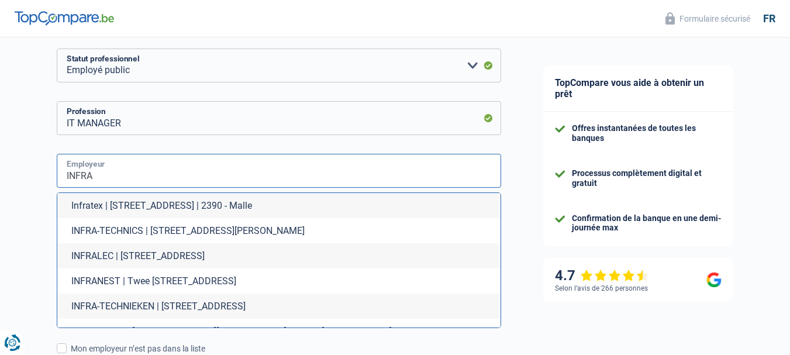
scroll to position [281, 0]
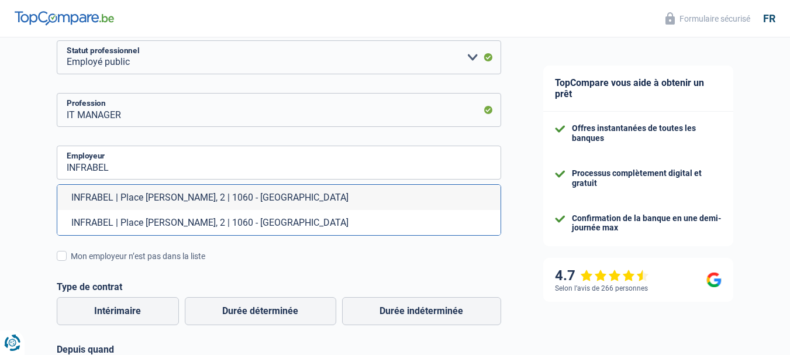
click at [141, 198] on li "INFRABEL | Place Marcel Broodthaers, 2 | 1060 - Saint-Gilles" at bounding box center [278, 197] width 443 height 25
type input "INFRABEL | Place Marcel Broodthaers, 2 | 1060 - Saint-Gilles"
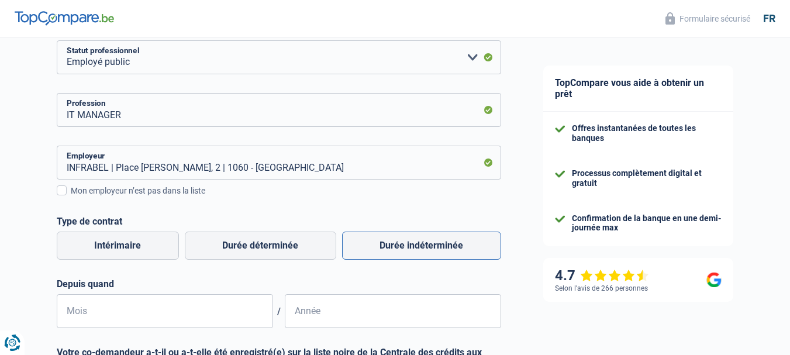
click at [397, 247] on label "Durée indéterminée" at bounding box center [421, 246] width 159 height 28
click at [397, 247] on input "Durée indéterminée" at bounding box center [421, 246] width 159 height 28
radio input "true"
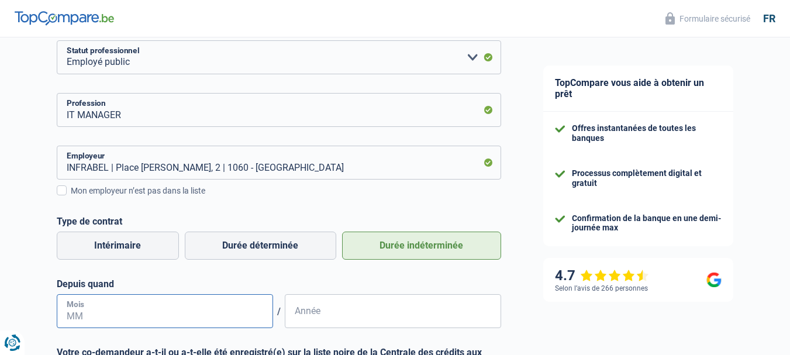
click at [142, 312] on input "Mois" at bounding box center [165, 311] width 216 height 34
type input "04"
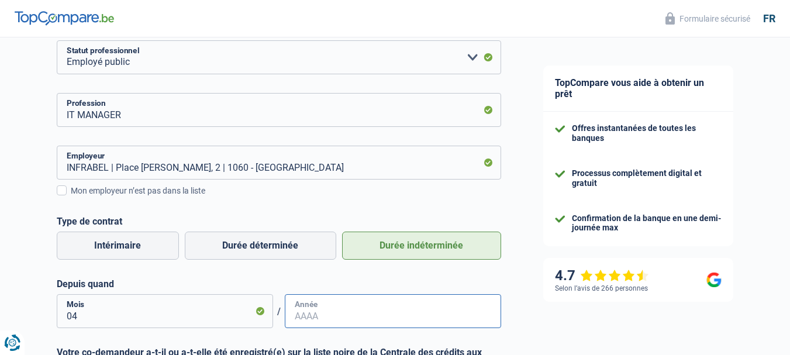
type input "3"
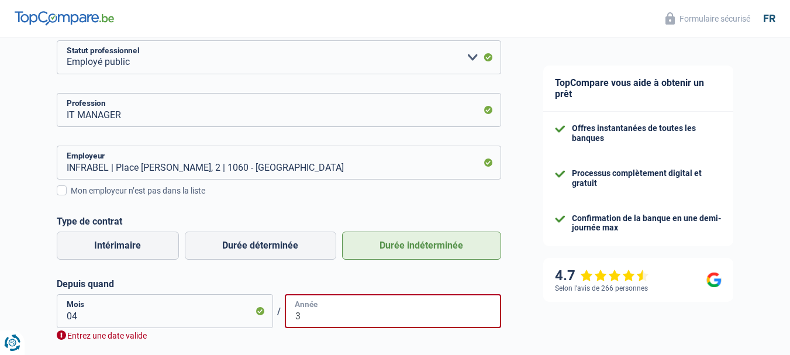
click at [306, 318] on input "3" at bounding box center [393, 311] width 216 height 34
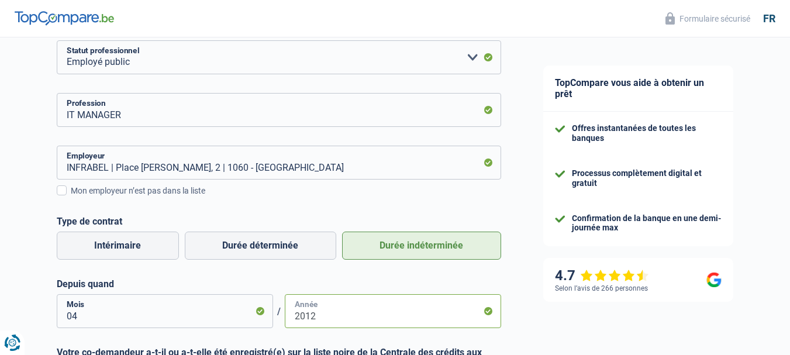
type input "2012"
click at [78, 314] on input "04" at bounding box center [165, 311] width 216 height 34
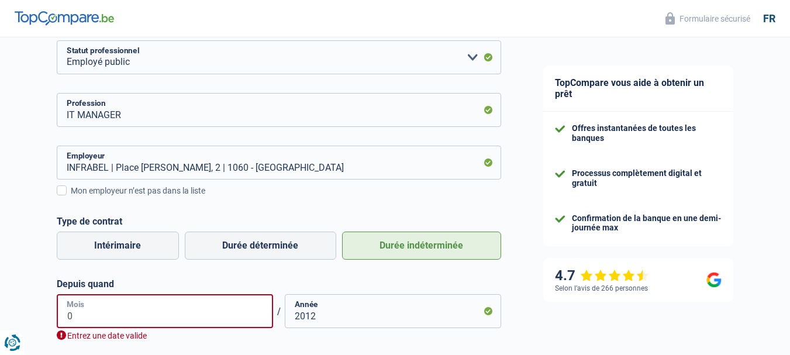
type input "03"
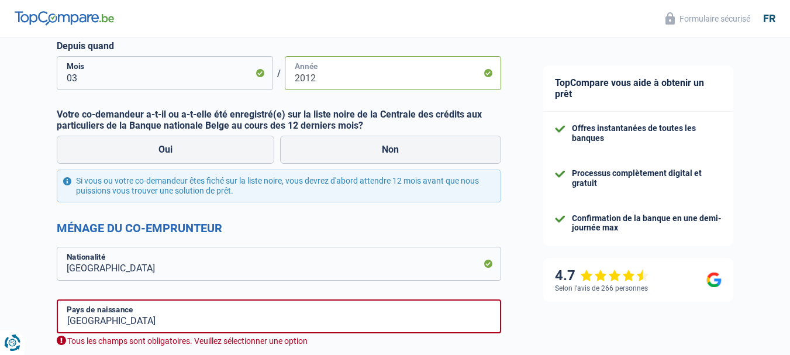
scroll to position [524, 0]
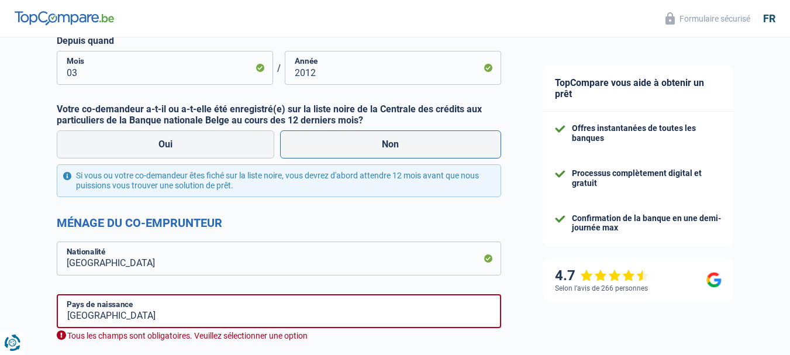
click at [328, 146] on label "Non" at bounding box center [390, 144] width 221 height 28
click at [328, 146] on input "Non" at bounding box center [390, 144] width 221 height 28
radio input "true"
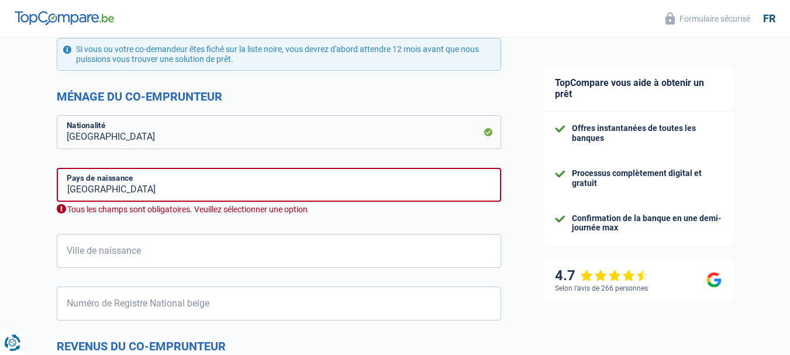
scroll to position [665, 0]
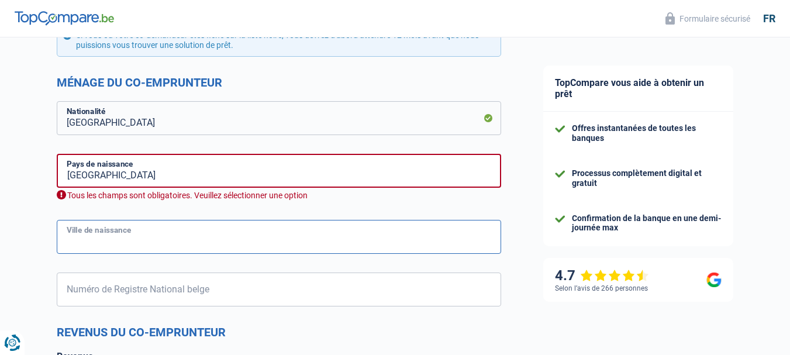
click at [167, 237] on input "Ville de naissance" at bounding box center [279, 237] width 445 height 34
type input "Bruxelles"
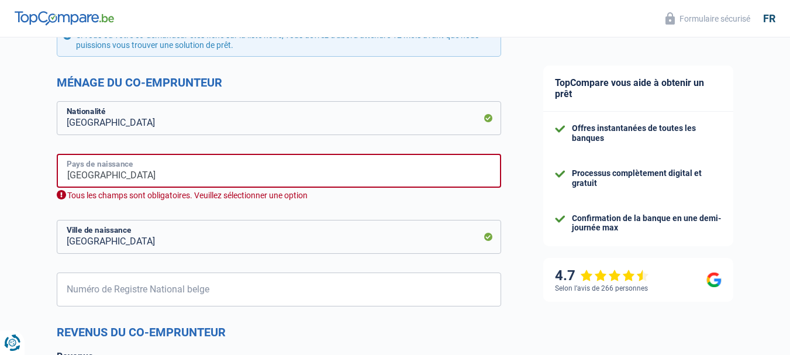
click at [119, 180] on input "Belgique" at bounding box center [279, 171] width 445 height 34
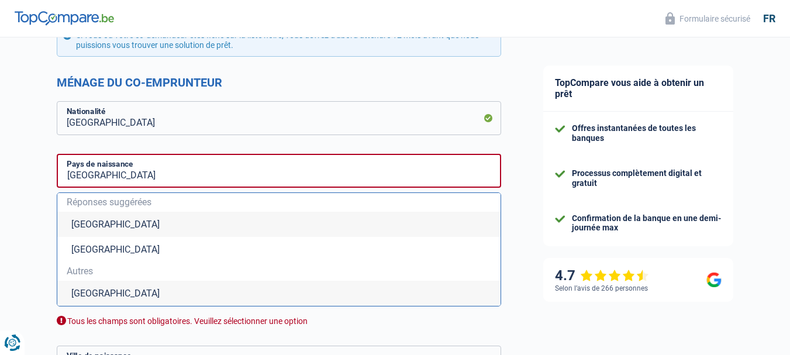
click at [91, 232] on li "Belgique" at bounding box center [278, 224] width 443 height 25
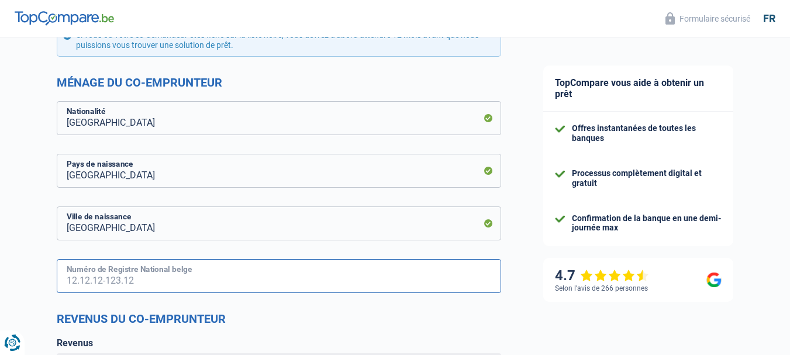
click at [131, 278] on input "Numéro de Registre National belge" at bounding box center [279, 276] width 445 height 34
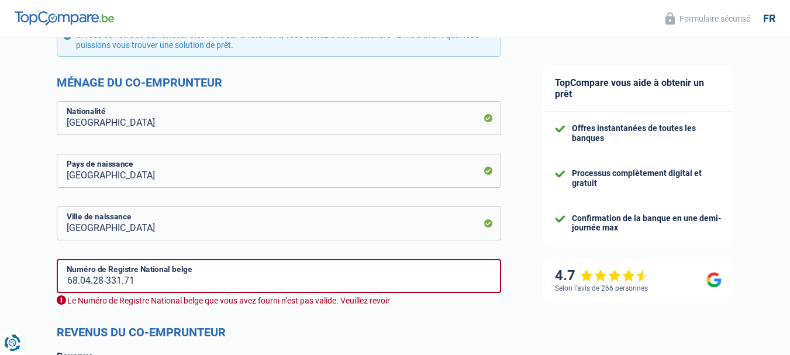
click at [270, 311] on form "JOEL Prénom DELCLOO Nom Activité professionnelle du co-emprunteur Ouvrier Emplo…" at bounding box center [279, 159] width 445 height 1267
click at [146, 285] on input "68.04.28-331.71" at bounding box center [279, 276] width 445 height 34
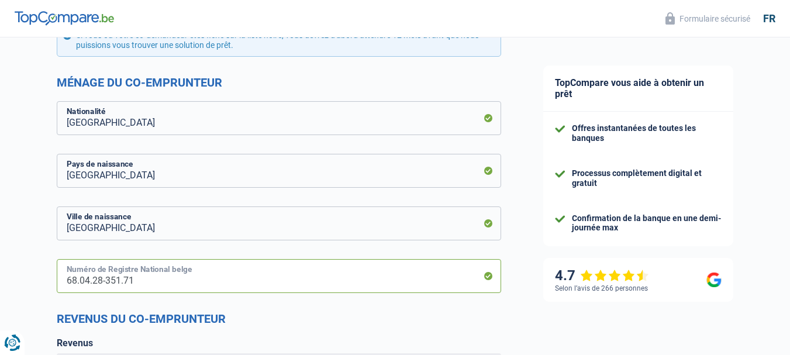
type input "68.04.28-351.71"
click at [281, 307] on form "JOEL Prénom DELCLOO Nom Activité professionnelle du co-emprunteur Ouvrier Emplo…" at bounding box center [279, 153] width 445 height 1254
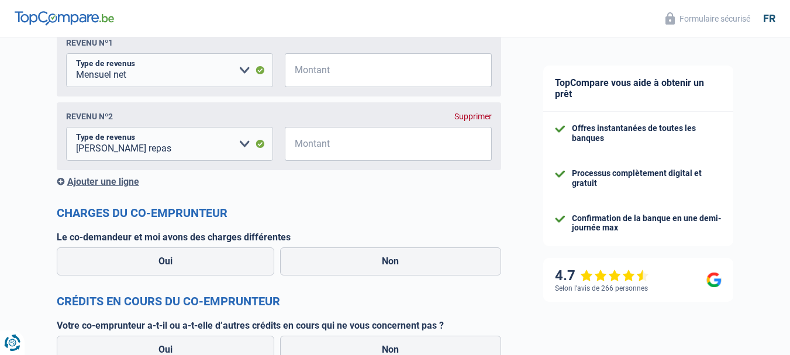
scroll to position [992, 0]
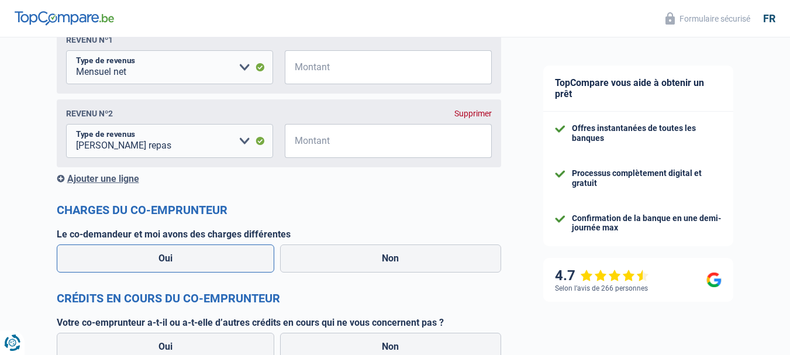
click at [228, 253] on label "Oui" at bounding box center [166, 259] width 218 height 28
click at [228, 253] on input "Oui" at bounding box center [166, 259] width 218 height 28
radio input "true"
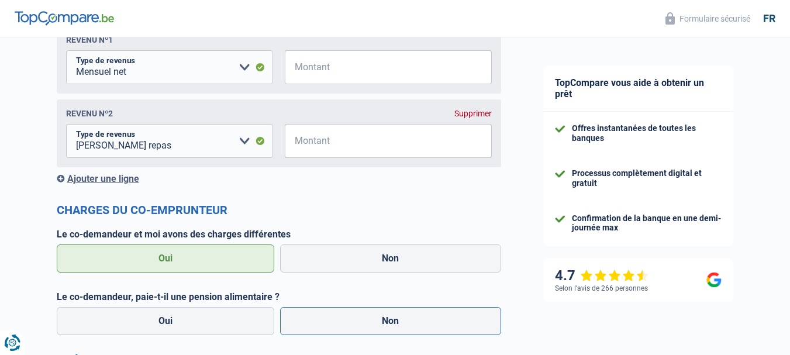
click at [408, 323] on label "Non" at bounding box center [390, 321] width 221 height 28
click at [408, 323] on input "Non" at bounding box center [390, 321] width 221 height 28
radio input "true"
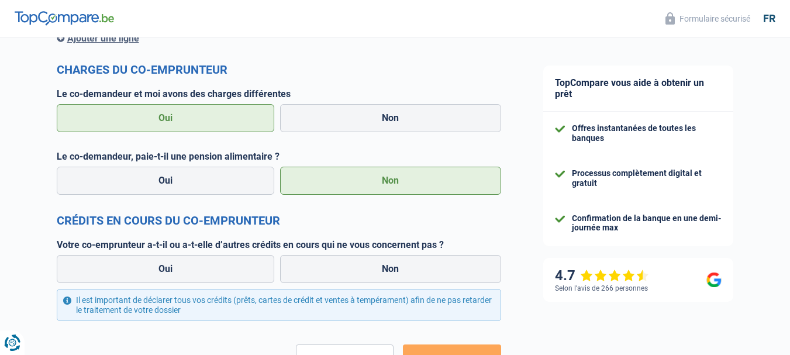
scroll to position [1156, 0]
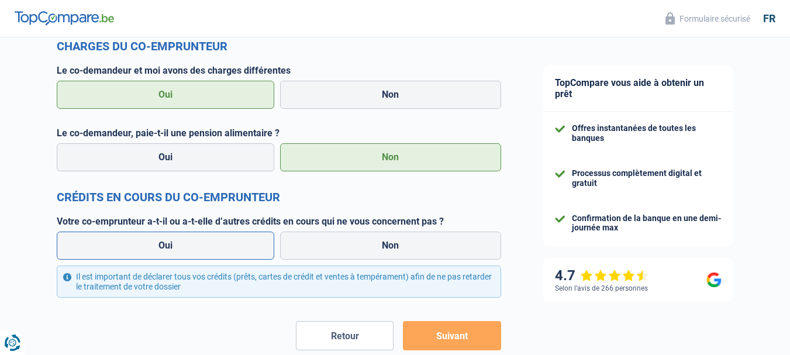
click at [231, 242] on label "Oui" at bounding box center [166, 246] width 218 height 28
click at [231, 242] on input "Oui" at bounding box center [166, 246] width 218 height 28
radio input "true"
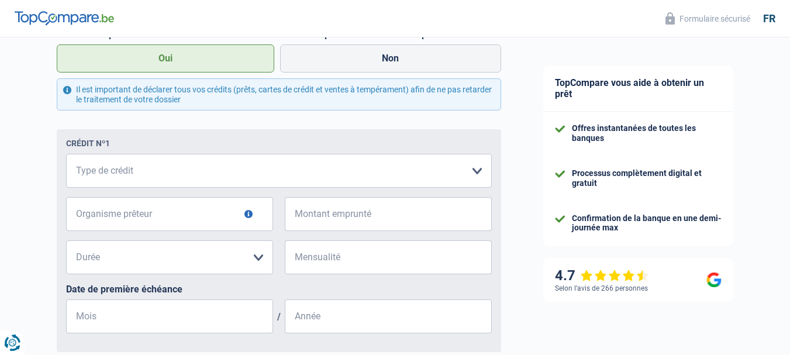
scroll to position [1367, 0]
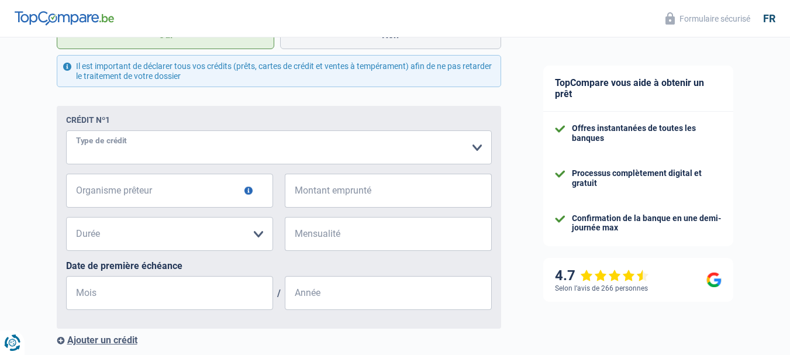
click at [157, 147] on select "Carte ou ouverture de crédit Prêt hypothécaire Vente à tempérament Prêt à tempé…" at bounding box center [279, 147] width 426 height 34
select select "mortgage"
click at [66, 133] on select "Carte ou ouverture de crédit Prêt hypothécaire Vente à tempérament Prêt à tempé…" at bounding box center [279, 147] width 426 height 34
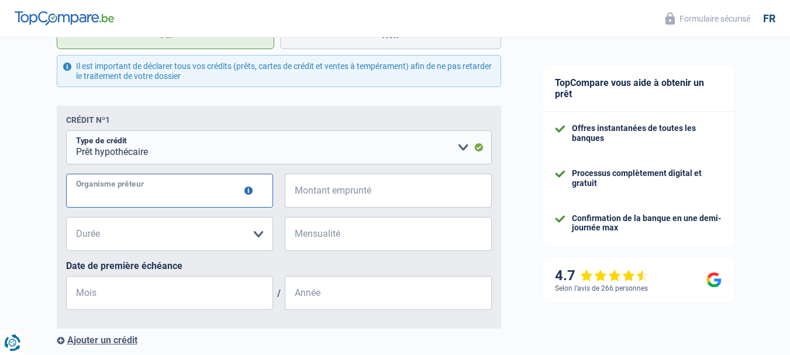
click at [185, 201] on input "Organisme prêteur" at bounding box center [169, 191] width 207 height 34
type input "B"
type input "BELFIUS"
click at [371, 200] on input "Montant emprunté" at bounding box center [396, 191] width 192 height 34
type input "250.000"
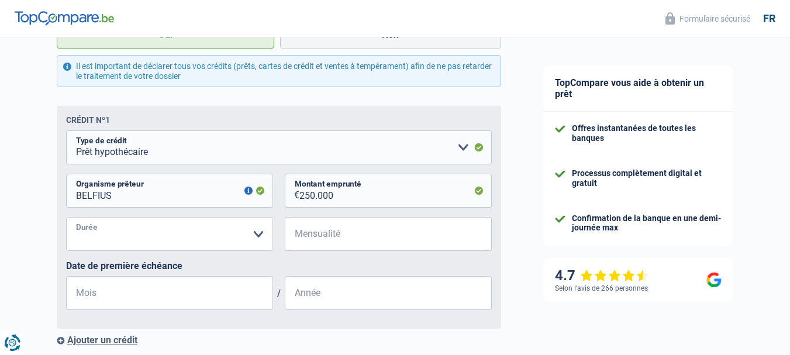
click at [239, 231] on select "120 mois 180 mois 240 mois 300 mois 360 mois 420 mois Veuillez sélectionner une…" at bounding box center [169, 234] width 207 height 34
select select "300"
click at [66, 219] on select "120 mois 180 mois 240 mois 300 mois 360 mois 420 mois Veuillez sélectionner une…" at bounding box center [169, 234] width 207 height 34
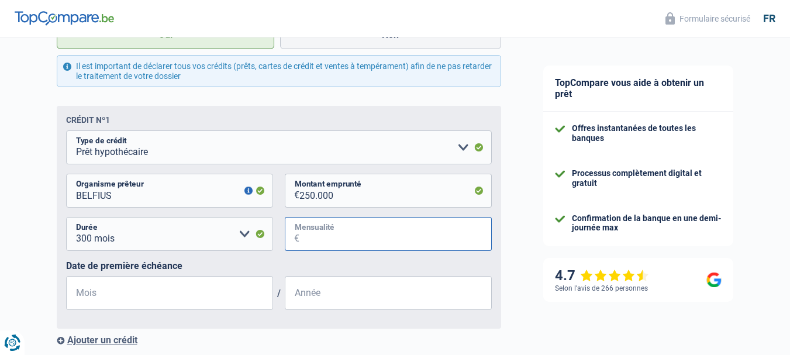
click at [336, 235] on input "Mensualité" at bounding box center [396, 234] width 192 height 34
click at [312, 235] on input "1.180" at bounding box center [396, 234] width 192 height 34
type input "1.080"
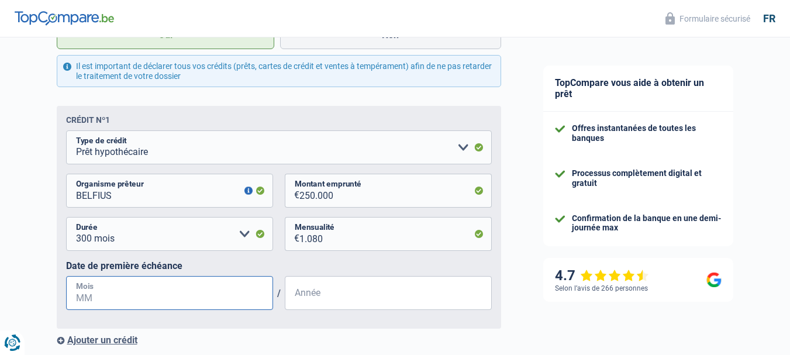
click at [150, 298] on input "Mois" at bounding box center [169, 293] width 207 height 34
type input "9"
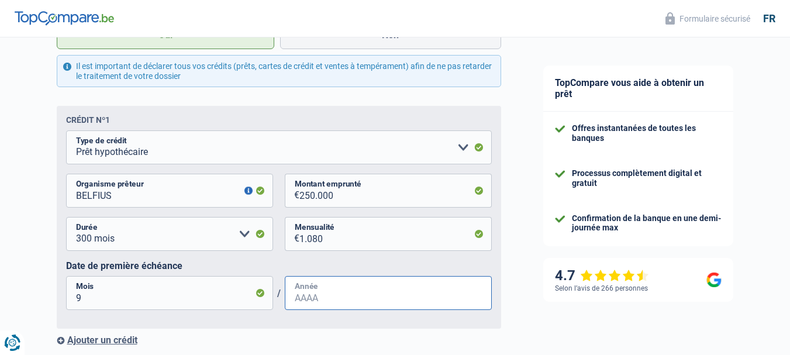
click at [304, 302] on input "Année" at bounding box center [388, 293] width 207 height 34
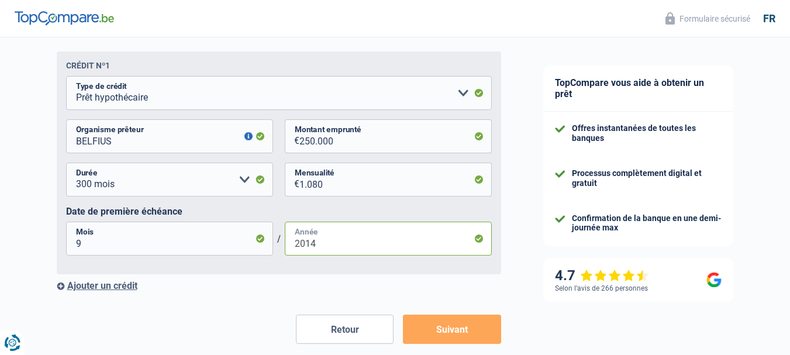
scroll to position [1444, 0]
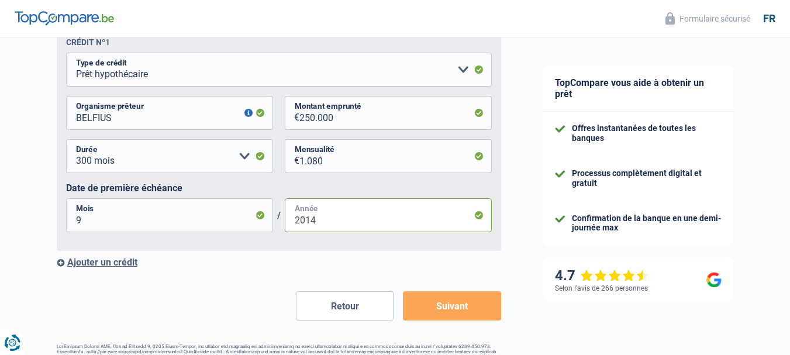
type input "2014"
click at [463, 302] on button "Suivant" at bounding box center [452, 305] width 98 height 29
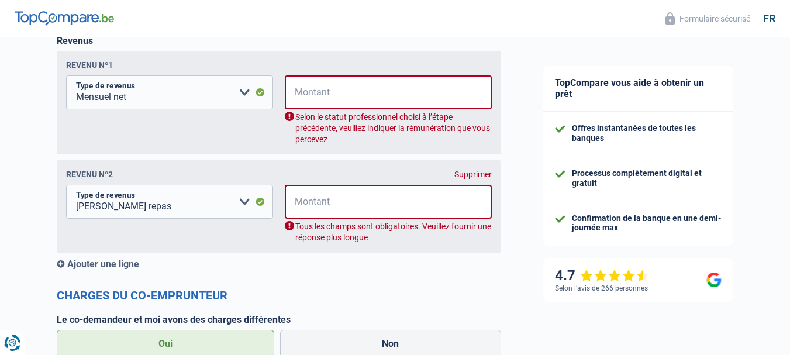
scroll to position [963, 0]
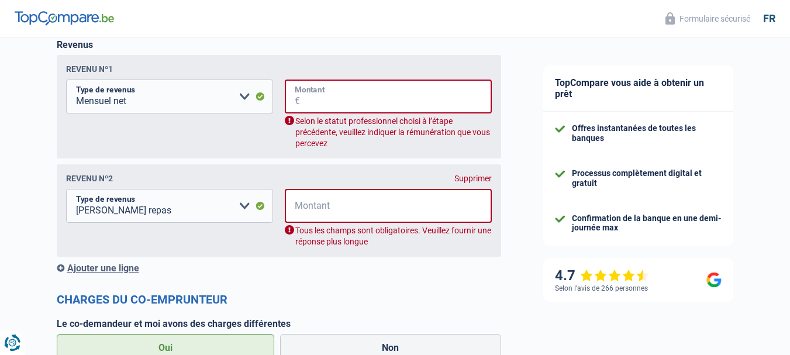
click at [328, 104] on input "Montant" at bounding box center [396, 97] width 192 height 34
click at [244, 95] on select "Allocation d'handicap Allocations chômage Allocations familiales Chèques repas …" at bounding box center [169, 97] width 207 height 34
click at [332, 99] on input "Montant" at bounding box center [396, 97] width 192 height 34
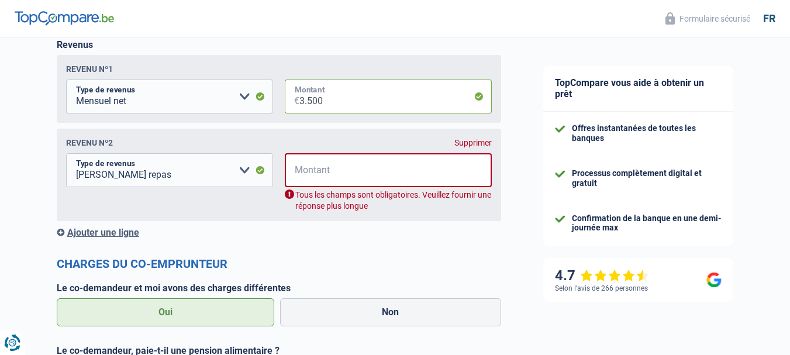
type input "3.500"
click at [308, 170] on input "Montant" at bounding box center [396, 170] width 192 height 34
click at [333, 223] on div "Revenus Revenu nº1 Allocation d'handicap Allocations chômage Allocations famili…" at bounding box center [279, 138] width 445 height 199
click at [328, 170] on input "Montant" at bounding box center [396, 170] width 192 height 34
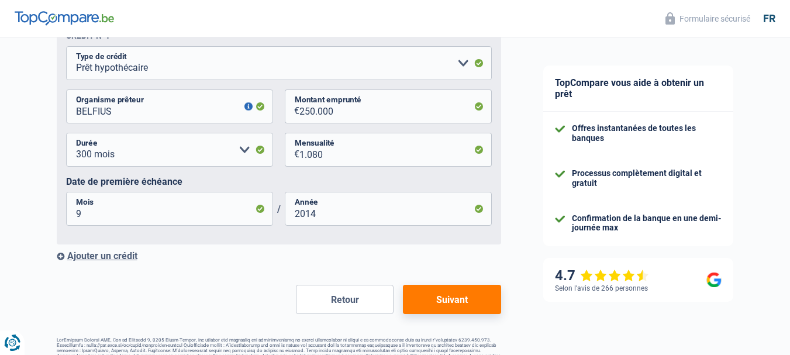
scroll to position [1462, 0]
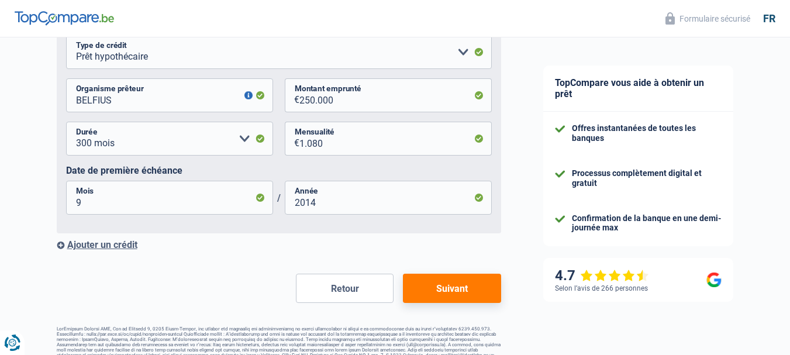
type input "154"
click at [446, 292] on button "Suivant" at bounding box center [452, 288] width 98 height 29
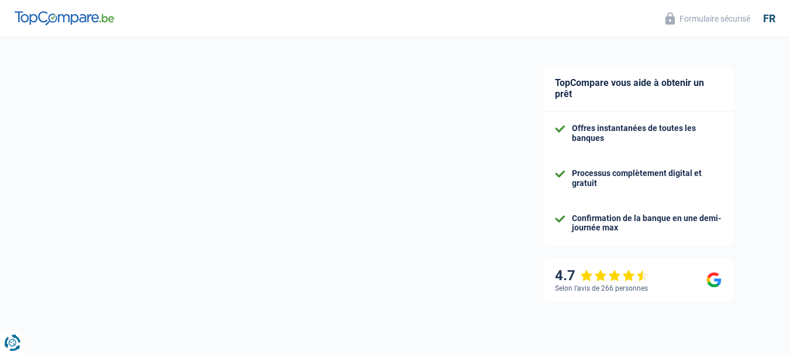
select select "refinancing"
select select "30"
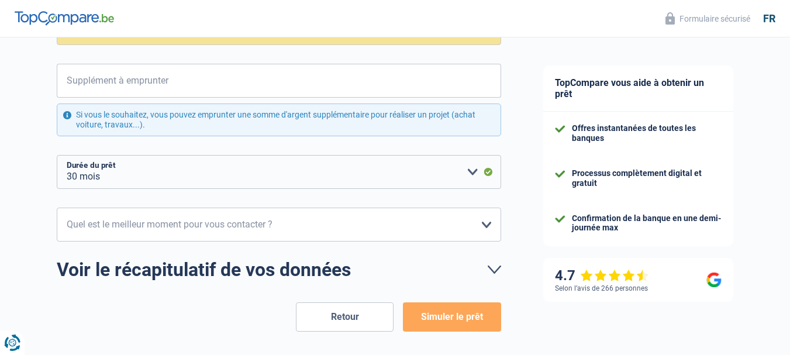
scroll to position [211, 0]
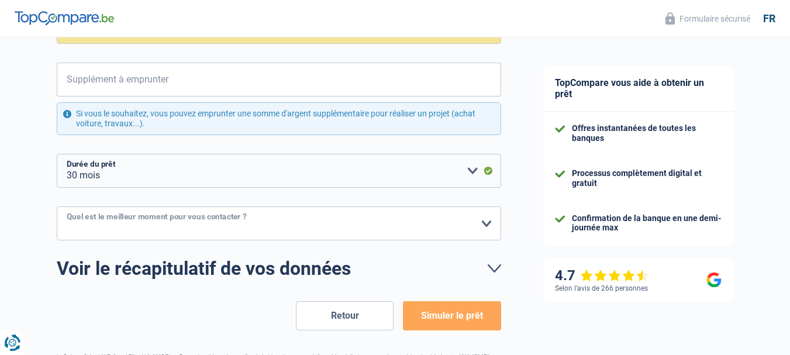
click at [491, 227] on select "10h-12h 12h-14h 14h-16h 16h-18h Veuillez sélectionner une option" at bounding box center [279, 223] width 445 height 34
select select "12-14"
click at [57, 207] on select "10h-12h 12h-14h 14h-16h 16h-18h Veuillez sélectionner une option" at bounding box center [279, 223] width 445 height 34
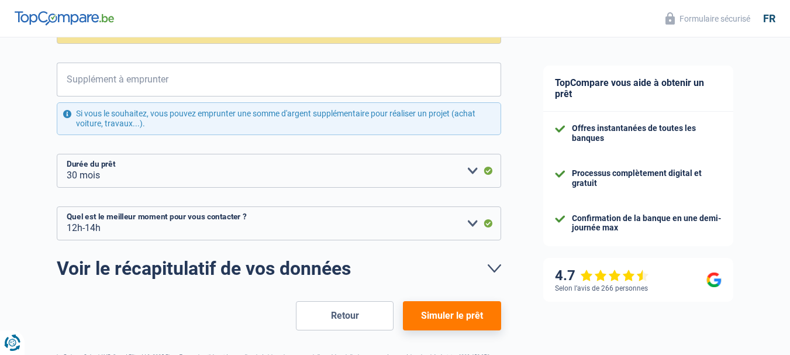
drag, startPoint x: 468, startPoint y: 320, endPoint x: 442, endPoint y: 300, distance: 32.5
click at [442, 300] on form "C'est presque terminé ! Nous avons encore besoin de quelques détails avant de p…" at bounding box center [279, 126] width 445 height 409
click at [442, 309] on button "Simuler le prêt" at bounding box center [452, 315] width 98 height 29
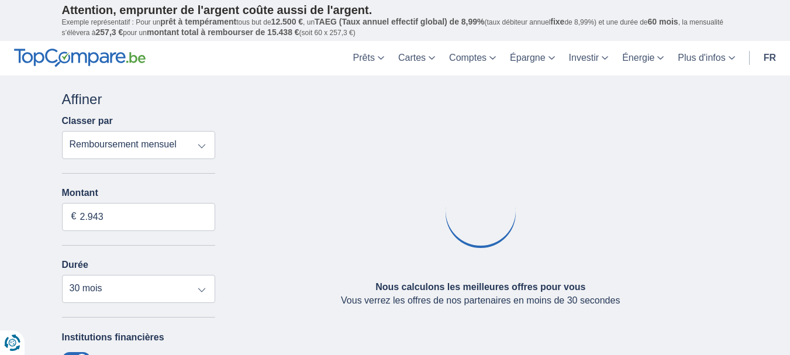
type input "200"
select select
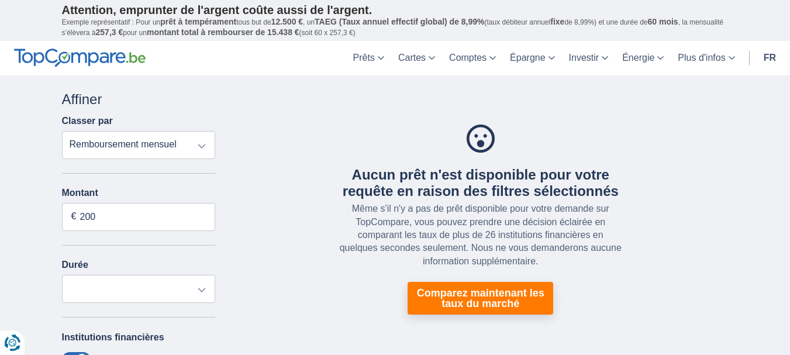
click at [201, 147] on select "Remboursement total TAEG Remboursement mensuel" at bounding box center [139, 145] width 154 height 28
click at [202, 291] on select "12 mois 18 mois" at bounding box center [139, 289] width 154 height 28
click at [202, 292] on select "12 mois 18 mois" at bounding box center [139, 289] width 154 height 28
click at [224, 322] on div "Aucun prêt n'est disponible pour votre requête en raison des filtres sélectionn…" at bounding box center [481, 220] width 514 height 261
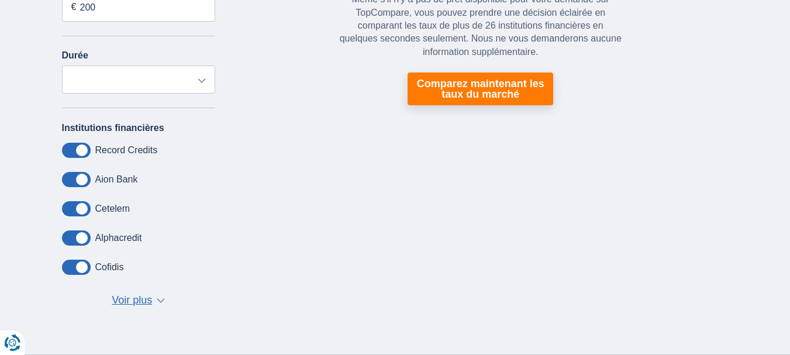
scroll to position [211, 0]
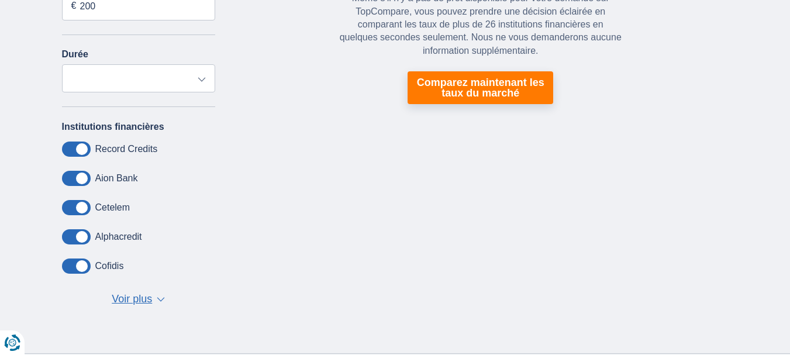
click at [82, 143] on span at bounding box center [76, 149] width 29 height 15
click at [0, 0] on input "checkbox" at bounding box center [0, 0] width 0 height 0
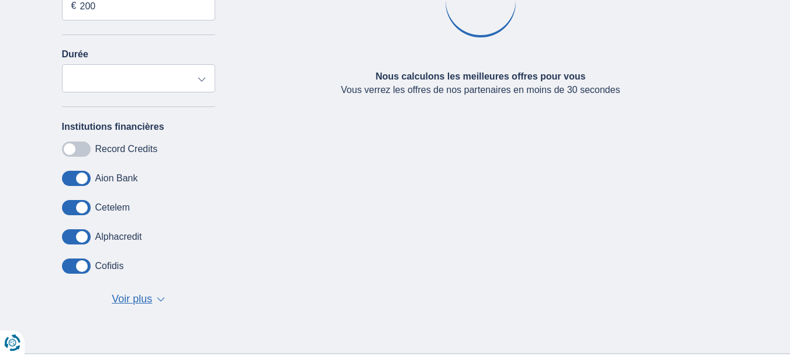
click at [84, 182] on span at bounding box center [76, 178] width 29 height 15
click at [0, 0] on input "checkbox" at bounding box center [0, 0] width 0 height 0
click at [705, 34] on div "Nous calculons les meilleures offres pour vous Vous verrez les offres de nos pa…" at bounding box center [481, 25] width 496 height 292
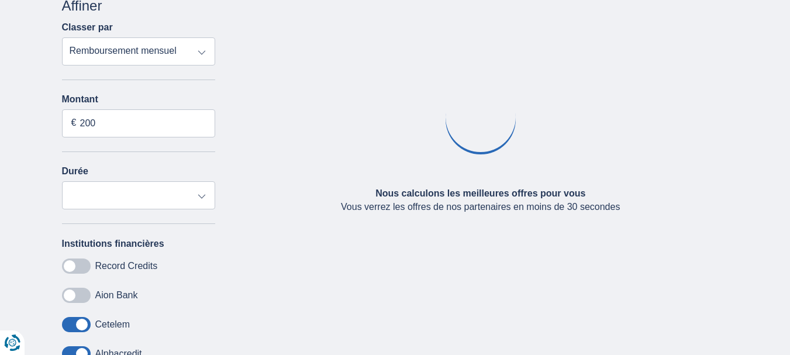
scroll to position [70, 0]
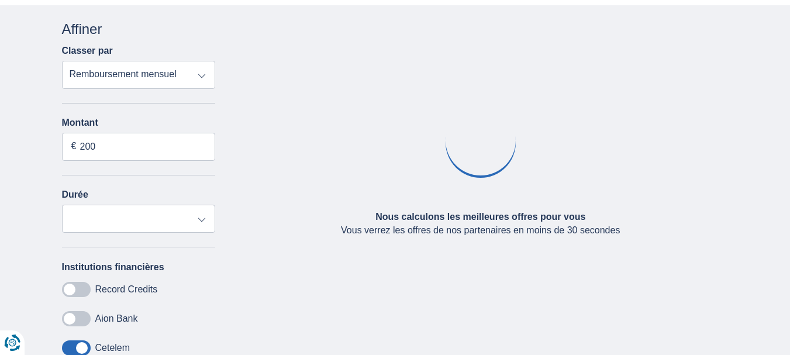
click at [201, 81] on select "Remboursement total TAEG Remboursement mensuel" at bounding box center [139, 75] width 154 height 28
click at [62, 61] on select "Remboursement total TAEG Remboursement mensuel" at bounding box center [139, 75] width 154 height 28
click at [122, 157] on input "200" at bounding box center [139, 147] width 154 height 28
click at [118, 149] on input "200" at bounding box center [139, 147] width 154 height 28
click at [110, 149] on input "200" at bounding box center [139, 147] width 154 height 28
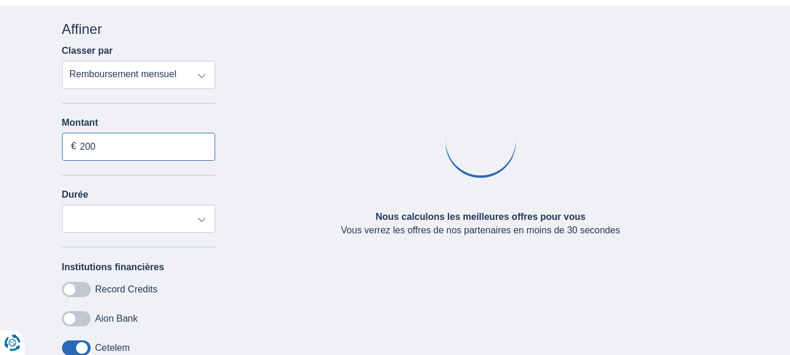
click at [90, 148] on input "200" at bounding box center [139, 147] width 154 height 28
click at [97, 146] on input "200" at bounding box center [139, 147] width 154 height 28
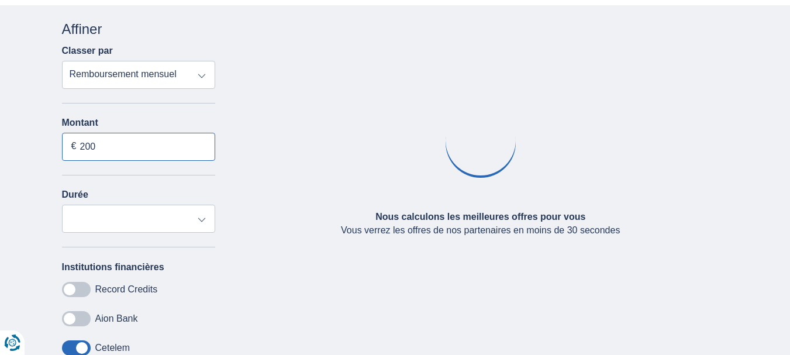
click at [97, 146] on input "200" at bounding box center [139, 147] width 154 height 28
click at [43, 221] on div "× widget.non-eligible-application.title widget.non-eligible-application.text no…" at bounding box center [395, 249] width 790 height 488
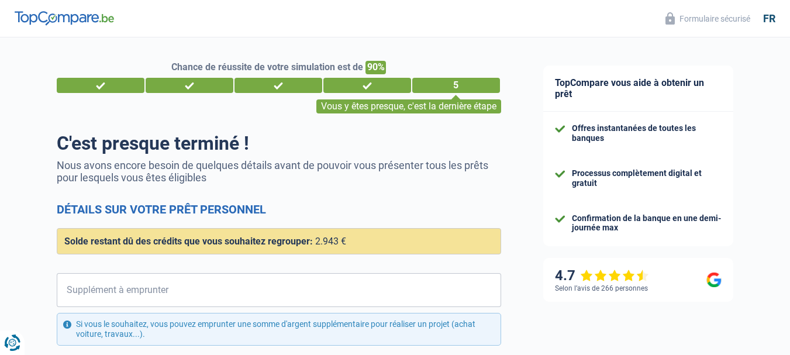
select select "refinancing"
select select "30"
select select "12-14"
click at [37, 301] on div "Chance de réussite de votre simulation est de 90% 1 2 3 4 5 Vous y êtes presque…" at bounding box center [261, 319] width 522 height 573
click at [442, 249] on div "Solde restant dû des crédits que vous souhaitez regrouper: 2.943 €" at bounding box center [279, 241] width 445 height 26
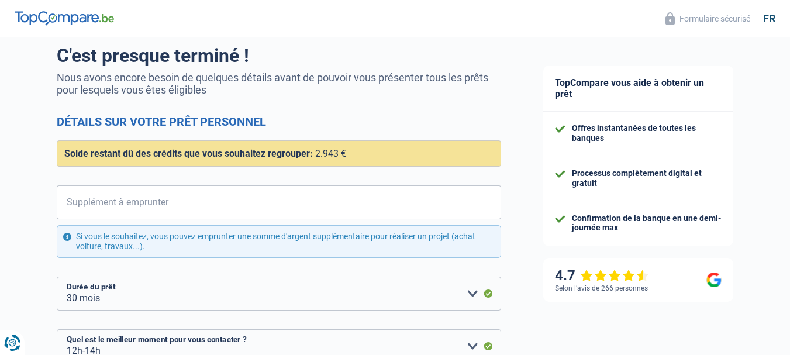
scroll to position [88, 0]
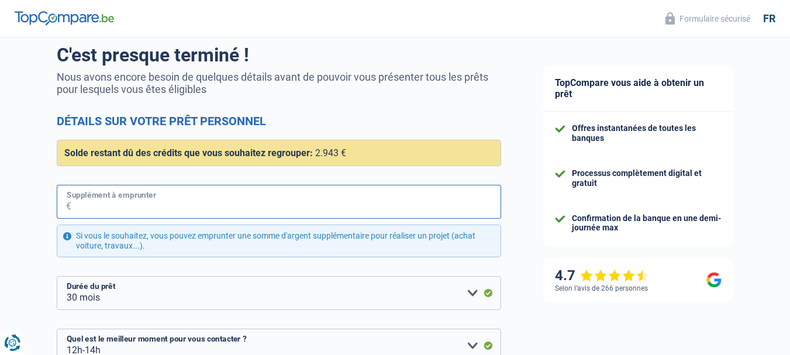
click at [194, 202] on input "Supplément à emprunter" at bounding box center [286, 202] width 430 height 34
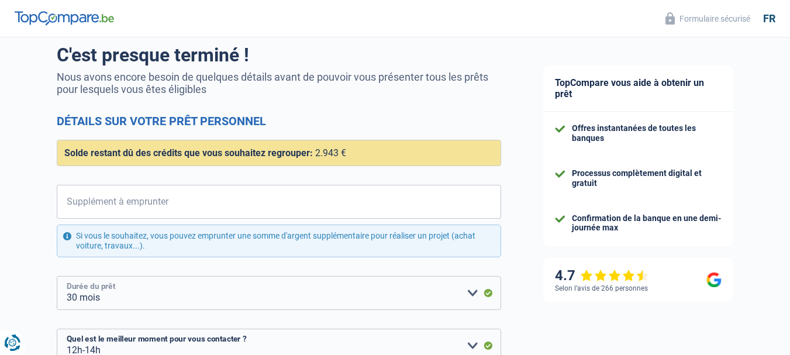
click at [473, 294] on select "12 mois 18 mois 24 mois 30 mois Veuillez sélectionner une option" at bounding box center [279, 293] width 445 height 34
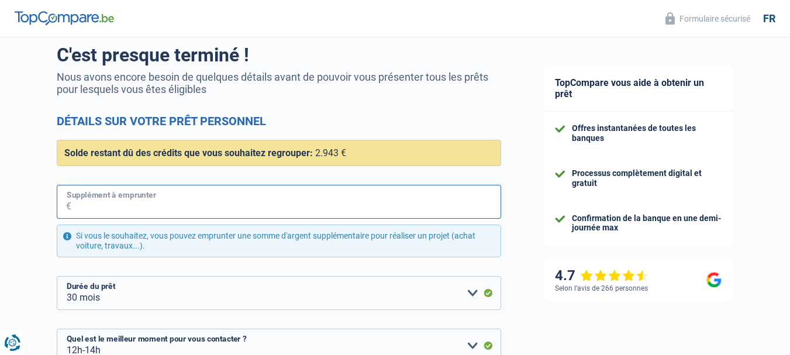
click at [184, 202] on input "Supplément à emprunter" at bounding box center [286, 202] width 430 height 34
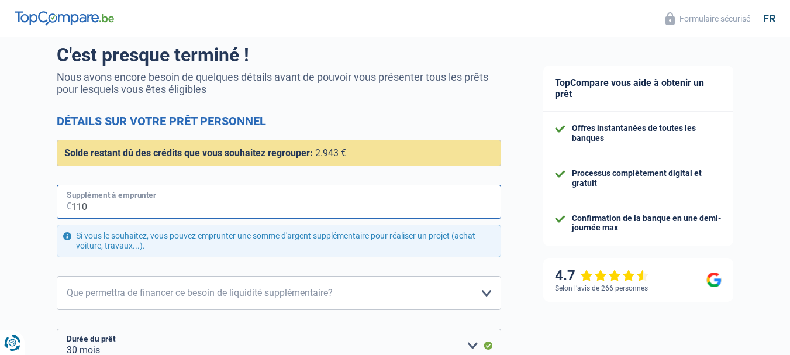
type input "1.100"
select select "36"
type input "11.000"
select select "60"
type input "11.000"
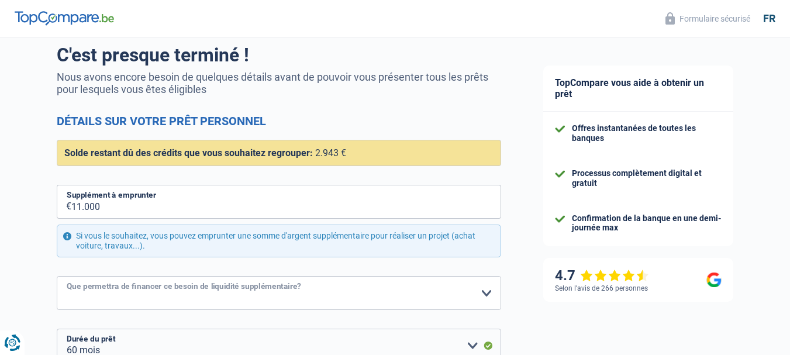
click at [253, 298] on select "Confort maison: meubles, textile, peinture, électroménager, outillage non-profe…" at bounding box center [279, 293] width 445 height 34
click at [57, 277] on select "Confort maison: meubles, textile, peinture, électroménager, outillage non-profe…" at bounding box center [279, 293] width 445 height 34
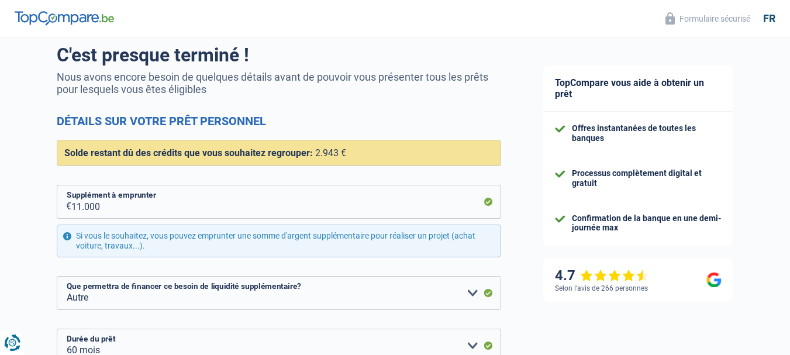
click at [13, 298] on div "Chance de réussite de votre simulation est de 90% 1 2 3 4 5 Vous y êtes presque…" at bounding box center [261, 257] width 522 height 626
click at [125, 300] on select "Confort maison: meubles, textile, peinture, électroménager, outillage non-profe…" at bounding box center [279, 293] width 445 height 34
select select "household"
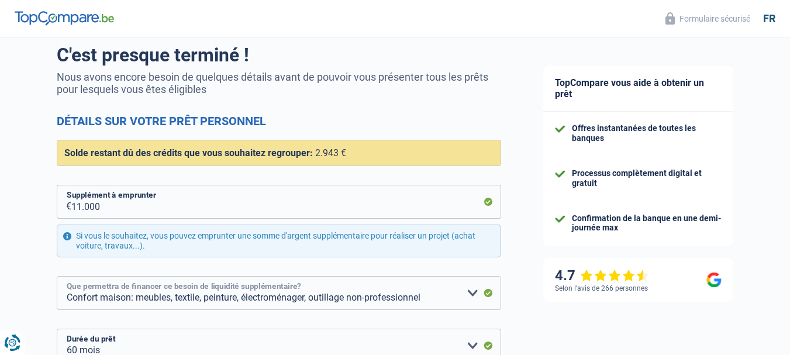
click at [57, 277] on select "Confort maison: meubles, textile, peinture, électroménager, outillage non-profe…" at bounding box center [279, 293] width 445 height 34
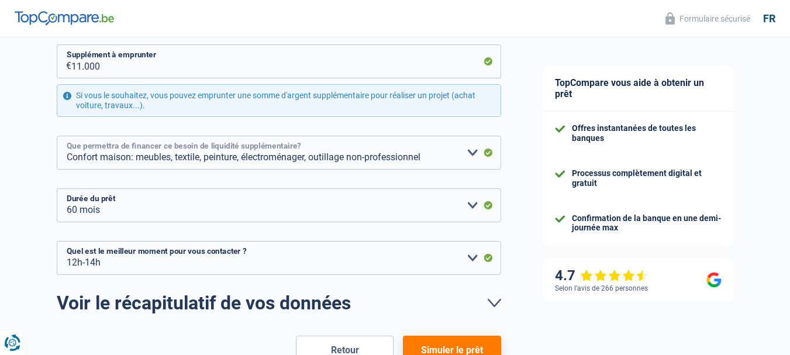
scroll to position [252, 0]
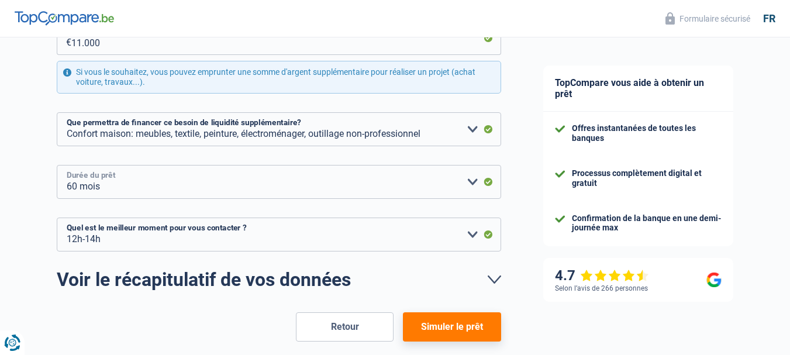
click at [471, 183] on select "12 mois 18 mois 24 mois 30 mois 36 mois 42 mois 48 mois 60 mois Veuillez sélect…" at bounding box center [279, 182] width 445 height 34
select select "48"
click at [57, 166] on select "12 mois 18 mois 24 mois 30 mois 36 mois 42 mois 48 mois 60 mois Veuillez sélect…" at bounding box center [279, 182] width 445 height 34
click at [453, 326] on button "Simuler le prêt" at bounding box center [452, 326] width 98 height 29
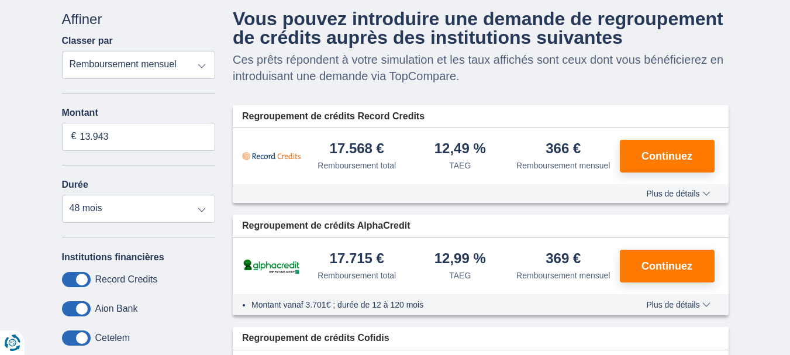
scroll to position [94, 0]
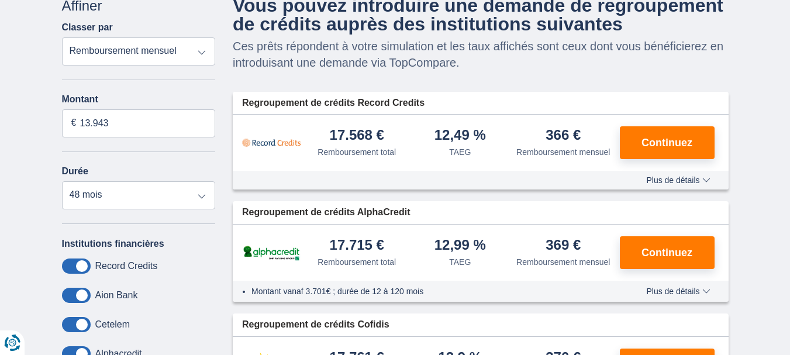
click at [705, 290] on span "Plus de détails" at bounding box center [678, 291] width 64 height 8
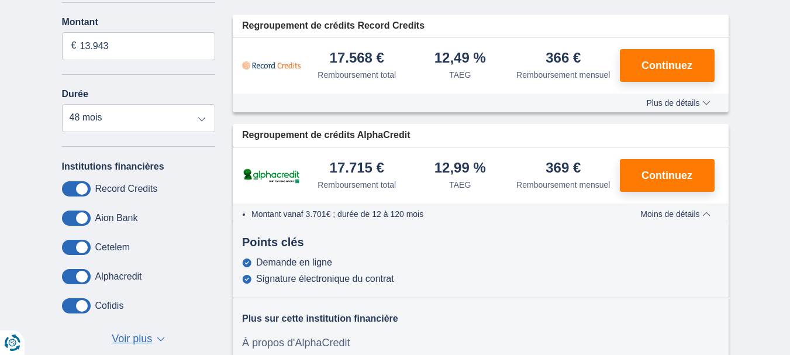
scroll to position [178, 0]
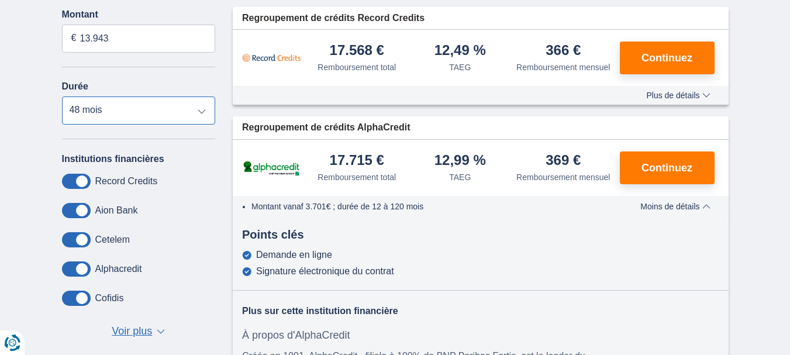
click at [203, 111] on select "12 mois 18 mois 24 mois 30 mois 36 mois 42 mois 48 mois 60 mois" at bounding box center [139, 111] width 154 height 28
click at [62, 97] on select "12 mois 18 mois 24 mois 30 mois 36 mois 42 mois 48 mois 60 mois" at bounding box center [139, 111] width 154 height 28
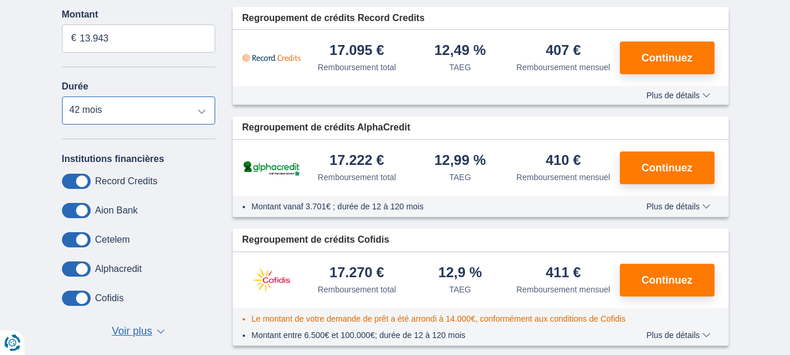
click at [203, 111] on select "12 mois 18 mois 24 mois 30 mois 36 mois 42 mois 48 mois 60 mois" at bounding box center [139, 111] width 154 height 28
click at [62, 97] on select "12 mois 18 mois 24 mois 30 mois 36 mois 42 mois 48 mois 60 mois" at bounding box center [139, 111] width 154 height 28
click at [202, 109] on select "12 mois 18 mois 24 mois 30 mois 36 mois 42 mois 48 mois 60 mois" at bounding box center [139, 111] width 154 height 28
click at [62, 97] on select "12 mois 18 mois 24 mois 30 mois 36 mois 42 mois 48 mois 60 mois" at bounding box center [139, 111] width 154 height 28
click at [199, 165] on div "Institutions financières Record Credits Aion Bank Cetelem Alphacredit Cofidis E…" at bounding box center [139, 246] width 154 height 187
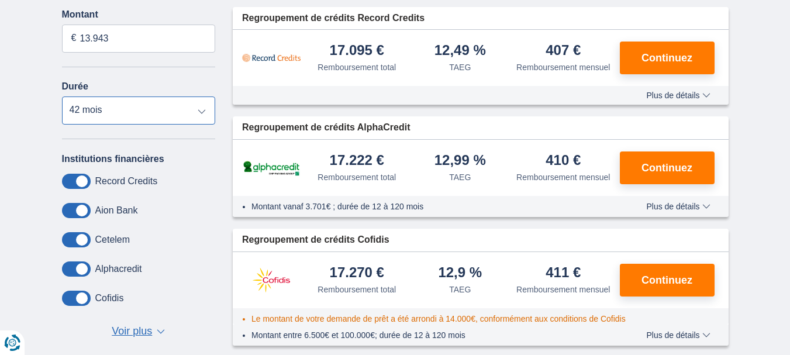
click at [199, 113] on select "12 mois 18 mois 24 mois 30 mois 36 mois 42 mois 48 mois 60 mois" at bounding box center [139, 111] width 154 height 28
click at [62, 97] on select "12 mois 18 mois 24 mois 30 mois 36 mois 42 mois 48 mois 60 mois" at bounding box center [139, 111] width 154 height 28
click at [202, 113] on select "12 mois 18 mois 24 mois 30 mois 36 mois 42 mois 48 mois 60 mois" at bounding box center [139, 111] width 154 height 28
select select "48"
click at [62, 97] on select "12 mois 18 mois 24 mois 30 mois 36 mois 42 mois 48 mois 60 mois" at bounding box center [139, 111] width 154 height 28
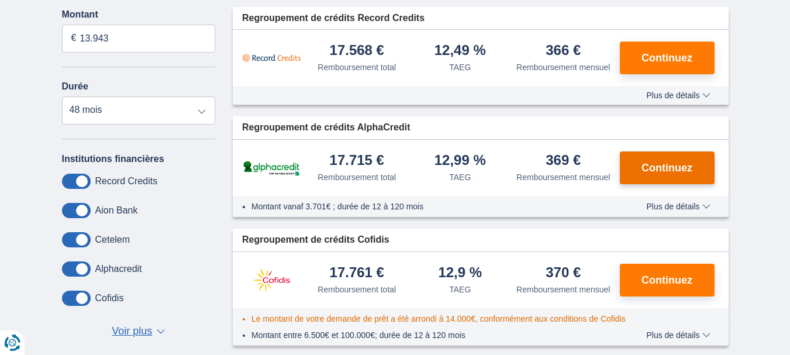
click at [646, 171] on span "Continuez" at bounding box center [667, 168] width 51 height 11
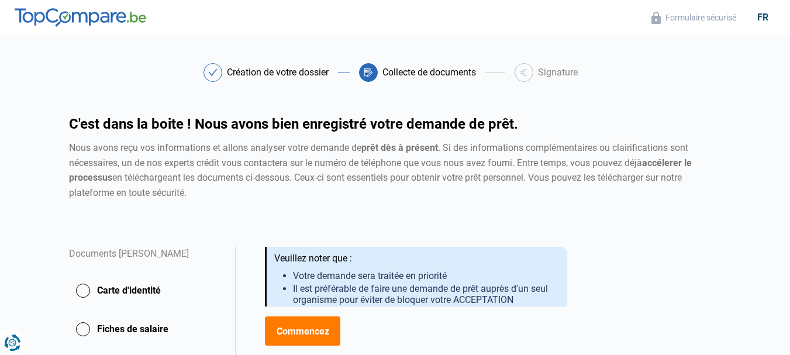
click at [84, 289] on button "Carte d'identité" at bounding box center [145, 290] width 153 height 29
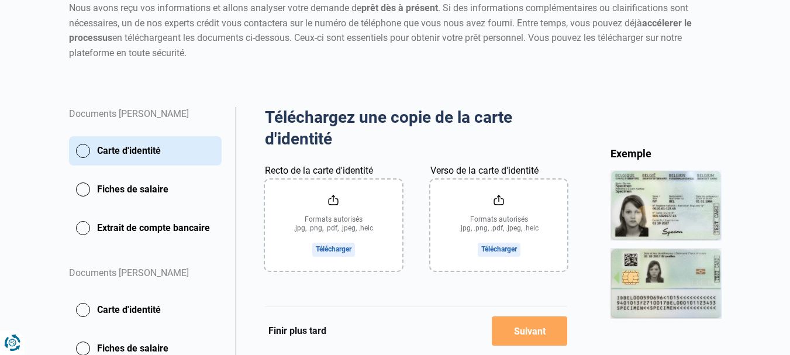
scroll to position [140, 0]
click at [333, 244] on input "Recto de la carte d'identité" at bounding box center [333, 224] width 137 height 91
click at [338, 252] on input "Recto de la carte d'identité" at bounding box center [333, 224] width 137 height 91
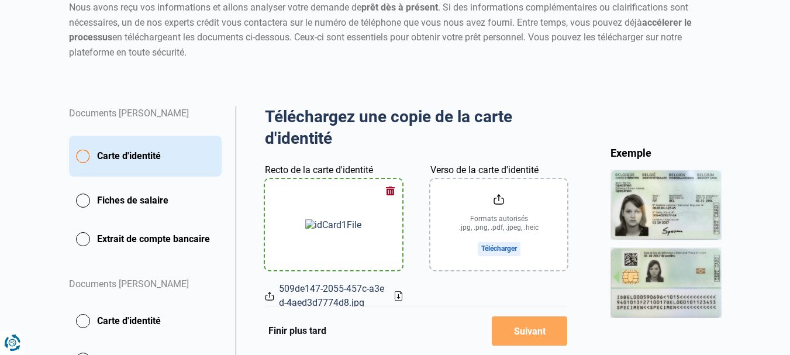
click at [503, 247] on input "Verso de la carte d'identité" at bounding box center [499, 224] width 137 height 91
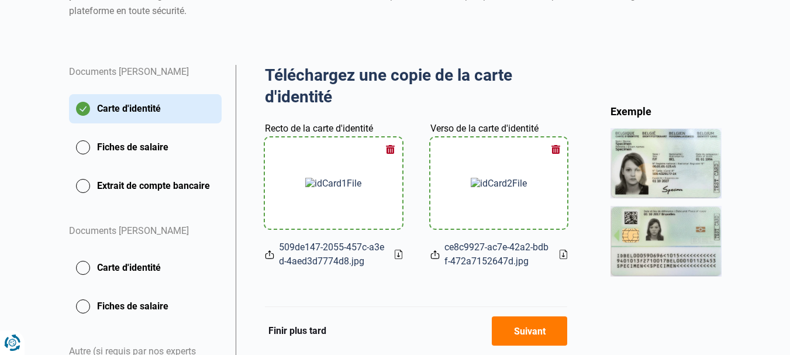
scroll to position [183, 0]
